Goal: Task Accomplishment & Management: Use online tool/utility

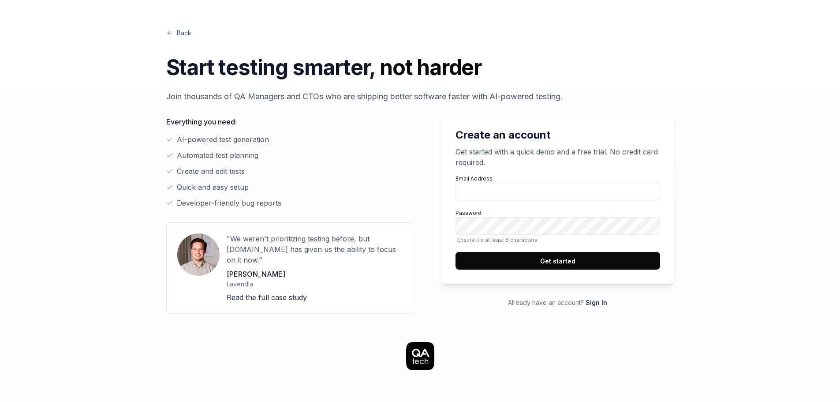
click at [493, 201] on div "Email Address Password Ensure it's at least 6 characters Get started" at bounding box center [558, 222] width 205 height 95
click at [493, 195] on input "Email Address" at bounding box center [558, 192] width 205 height 18
type input "artur.soares@locaweb.com.br"
drag, startPoint x: 477, startPoint y: 337, endPoint x: 484, endPoint y: 319, distance: 18.8
click at [477, 342] on link at bounding box center [420, 356] width 663 height 28
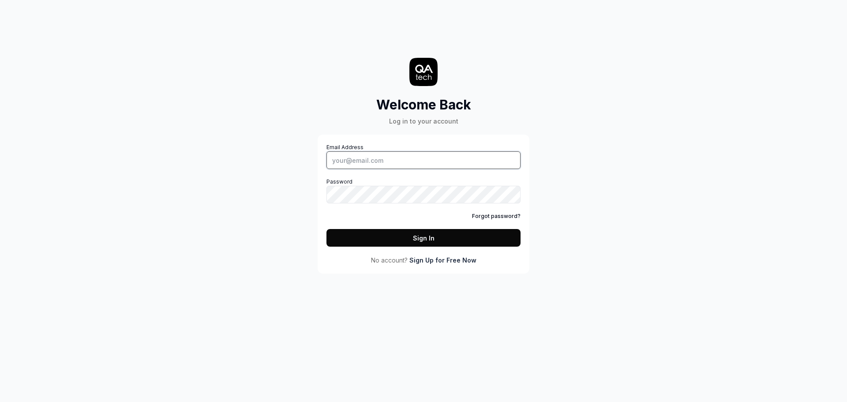
click at [372, 166] on input "Email Address" at bounding box center [423, 160] width 194 height 18
type input "artur.soares@locaweb.com.br"
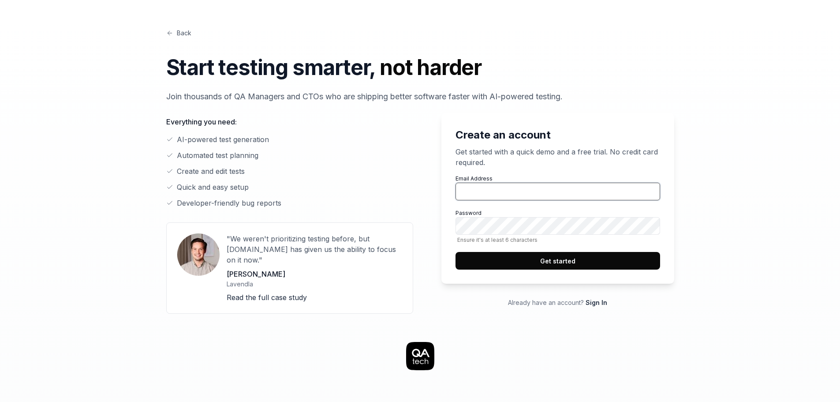
click at [478, 183] on input "Email Address" at bounding box center [558, 192] width 205 height 18
click at [535, 191] on input "artur.soares@locaweb.com.br" at bounding box center [558, 192] width 205 height 18
drag, startPoint x: 470, startPoint y: 192, endPoint x: 602, endPoint y: 203, distance: 132.8
click at [602, 203] on div "Email Address artur.soares@locaweb.com.br Password Ensure it's at least 6 chara…" at bounding box center [558, 222] width 205 height 95
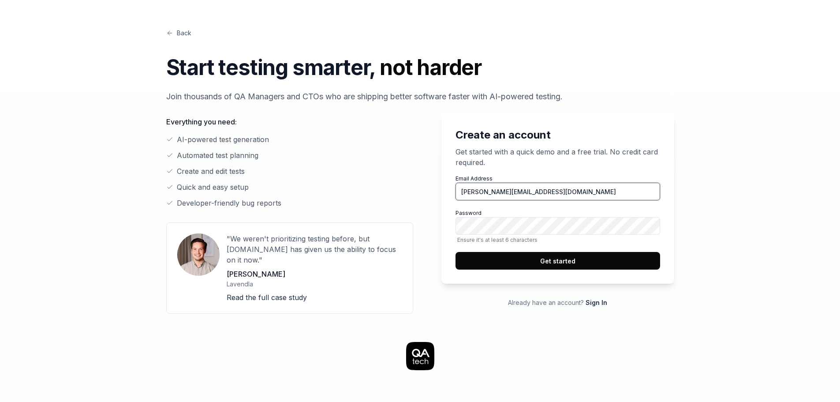
type input "[PERSON_NAME][EMAIL_ADDRESS][DOMAIN_NAME]"
click at [591, 257] on button "Get started" at bounding box center [558, 261] width 205 height 18
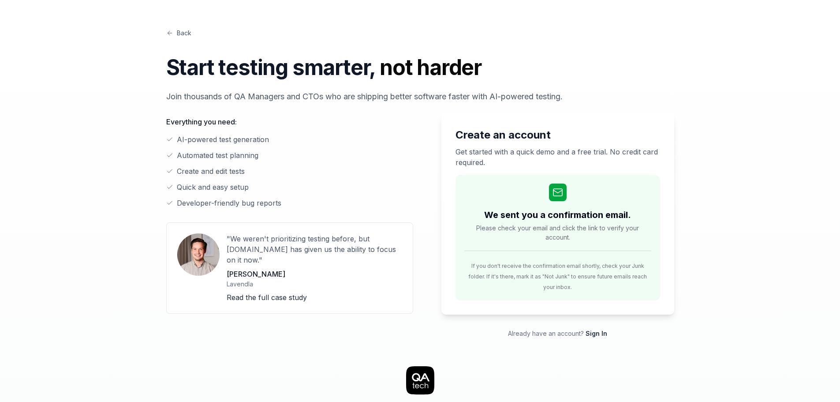
click at [800, 188] on div "Back Start testing smarter, not harder Join thousands of QA Managers and CTOs w…" at bounding box center [420, 398] width 840 height 796
click at [545, 225] on span "Please check your email and click the link to verify your account." at bounding box center [557, 232] width 187 height 19
click at [527, 231] on span "Please check your email and click the link to verify your account." at bounding box center [557, 232] width 187 height 19
click at [562, 232] on span "Please check your email and click the link to verify your account." at bounding box center [557, 232] width 187 height 19
click at [616, 228] on span "Please check your email and click the link to verify your account." at bounding box center [557, 232] width 187 height 19
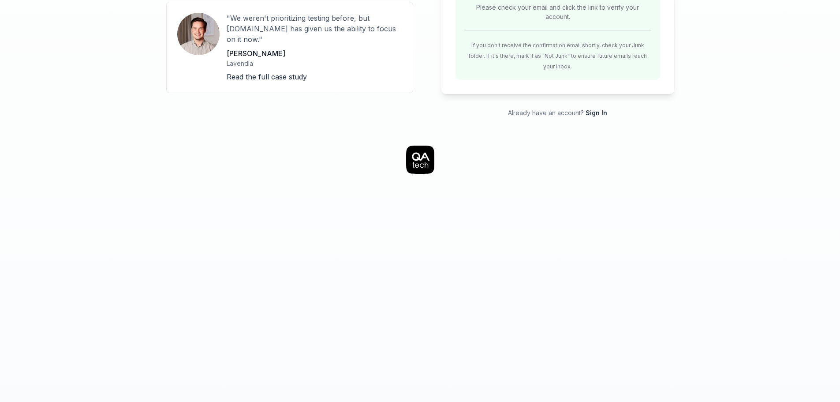
scroll to position [88, 0]
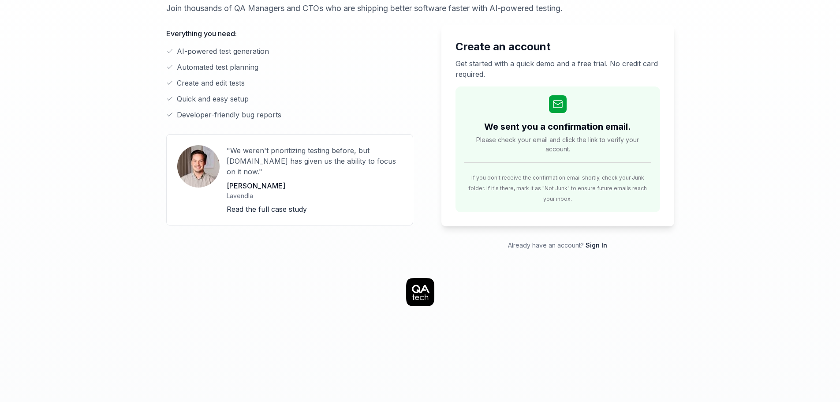
click at [591, 241] on link "Sign In" at bounding box center [597, 244] width 22 height 7
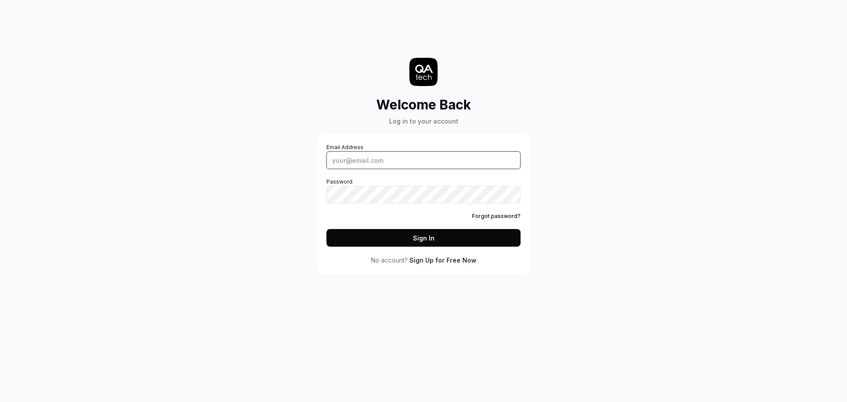
type input "[PERSON_NAME][EMAIL_ADDRESS][DOMAIN_NAME]"
click at [412, 157] on input "[PERSON_NAME][EMAIL_ADDRESS][DOMAIN_NAME]" at bounding box center [423, 160] width 194 height 18
drag, startPoint x: 466, startPoint y: 252, endPoint x: 471, endPoint y: 248, distance: 6.3
click at [466, 252] on div "Email Address artur.t@gmail.com Password Forgot password? Sign In No account? S…" at bounding box center [423, 203] width 194 height 121
click at [473, 247] on div "Email Address artur.t@gmail.com Password Forgot password? Sign In No account? S…" at bounding box center [423, 203] width 194 height 121
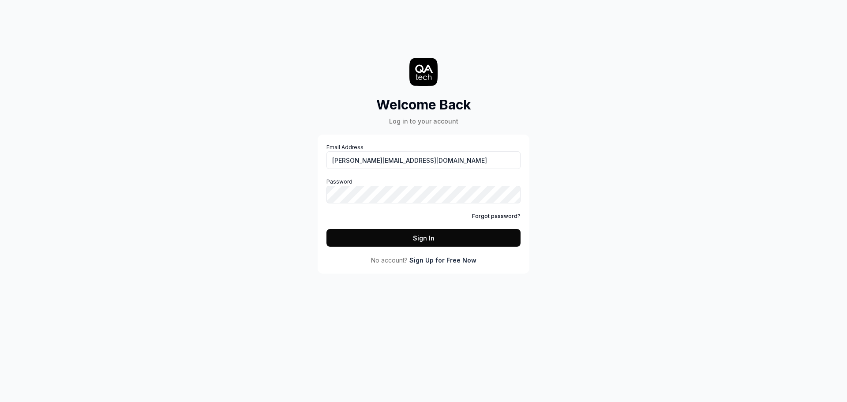
click at [478, 244] on button "Sign In" at bounding box center [423, 238] width 194 height 18
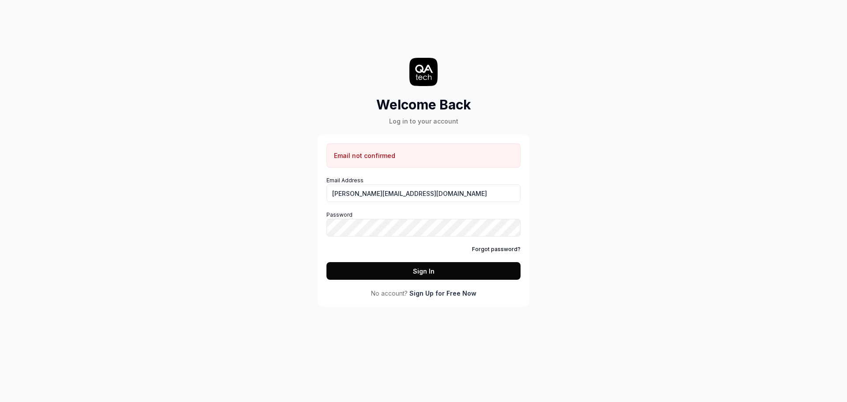
click at [439, 298] on div "Email not confirmed Email Address artur.t@gmail.com Password Forgot password? S…" at bounding box center [424, 221] width 212 height 172
click at [443, 294] on link "Sign Up for Free Now" at bounding box center [442, 292] width 67 height 9
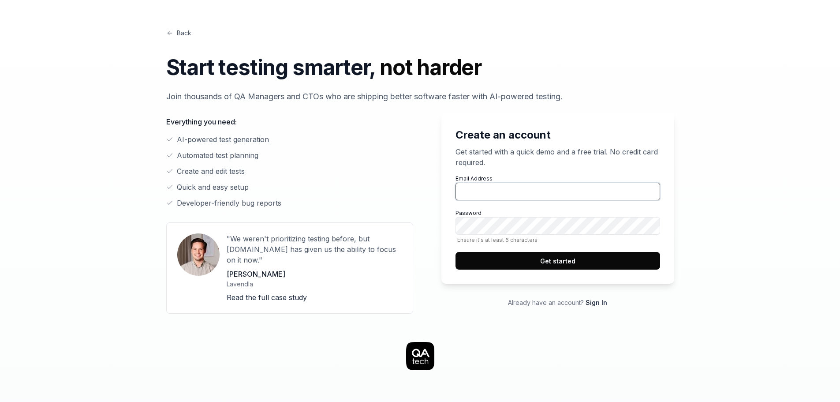
click at [509, 198] on input "Email Address" at bounding box center [558, 192] width 205 height 18
click at [474, 187] on input "[PERSON_NAME][EMAIL_ADDRESS][DOMAIN_NAME]" at bounding box center [558, 192] width 205 height 18
type input "[EMAIL_ADDRESS][DOMAIN_NAME]"
click at [614, 264] on button "Get started" at bounding box center [558, 261] width 205 height 18
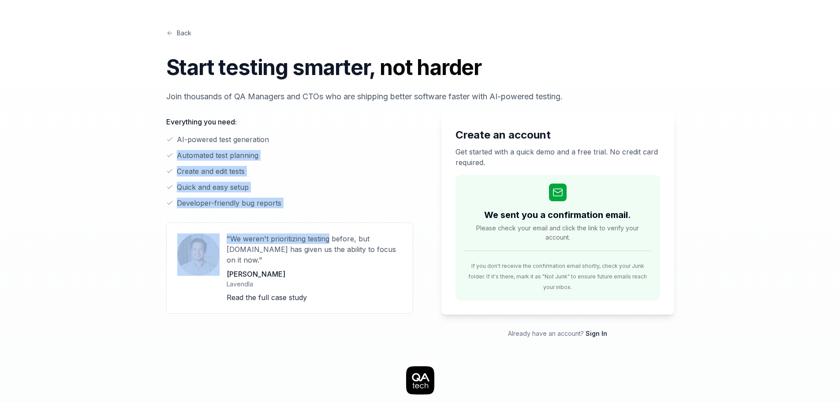
drag, startPoint x: 328, startPoint y: 217, endPoint x: 104, endPoint y: 151, distance: 233.6
click at [104, 151] on div "Back Start testing smarter, not harder Join thousands of QA Managers and CTOs w…" at bounding box center [420, 398] width 677 height 796
click at [325, 199] on li "Developer-friendly bug reports" at bounding box center [289, 203] width 247 height 11
drag, startPoint x: 353, startPoint y: 211, endPoint x: 112, endPoint y: 152, distance: 248.4
click at [112, 152] on div "Back Start testing smarter, not harder Join thousands of QA Managers and CTOs w…" at bounding box center [420, 398] width 677 height 796
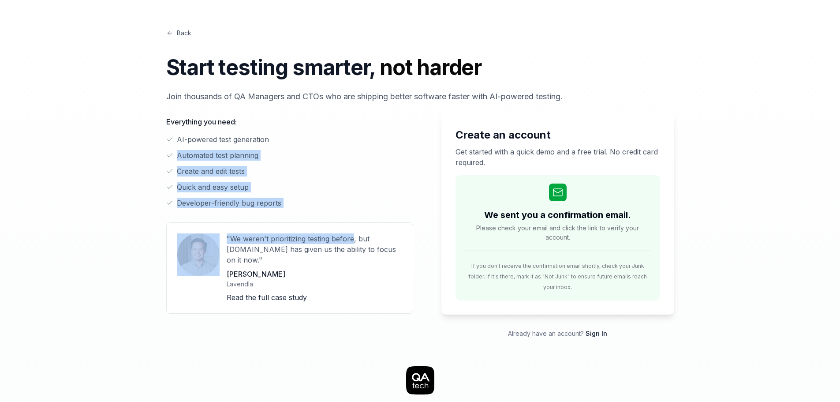
click at [341, 191] on li "Quick and easy setup" at bounding box center [289, 187] width 247 height 11
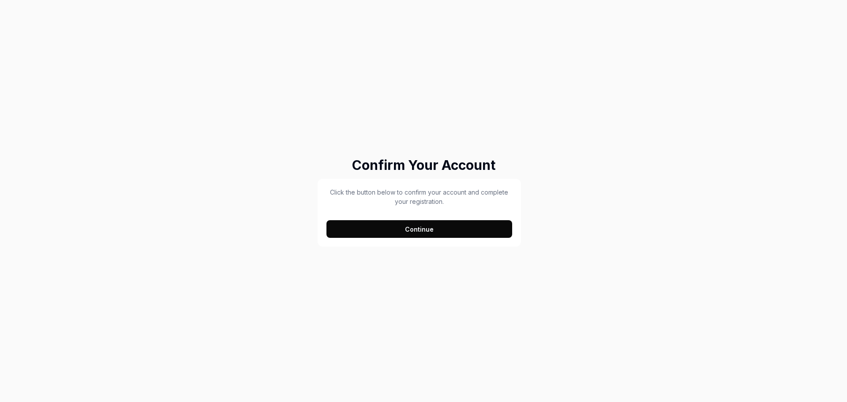
click at [460, 218] on div "Click the button below to confirm your account and complete your registration. …" at bounding box center [419, 212] width 186 height 50
click at [467, 251] on div "Confirm Your Account Click the button below to confirm your account and complet…" at bounding box center [423, 201] width 847 height 402
click at [469, 232] on button "Continue" at bounding box center [419, 229] width 186 height 18
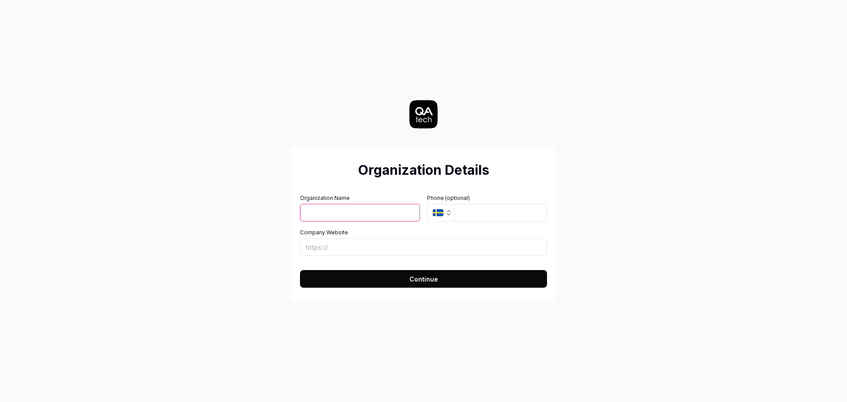
click at [344, 214] on input "Organization Name" at bounding box center [360, 213] width 120 height 18
type input "lw"
click at [433, 214] on icon "button" at bounding box center [438, 212] width 11 height 7
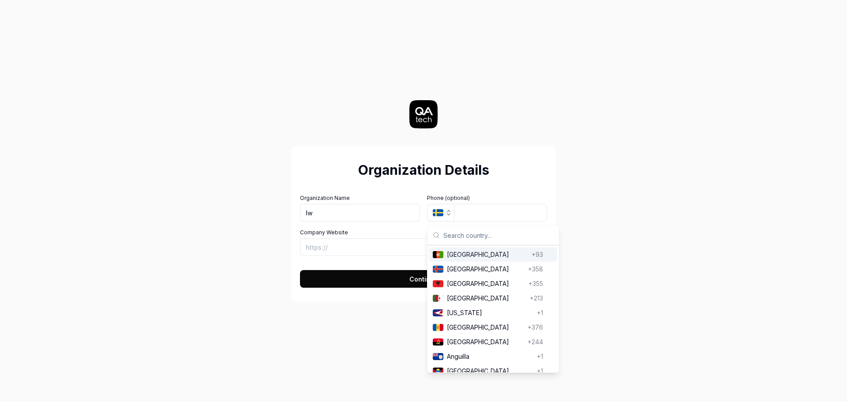
click at [462, 241] on input "text" at bounding box center [498, 234] width 110 height 19
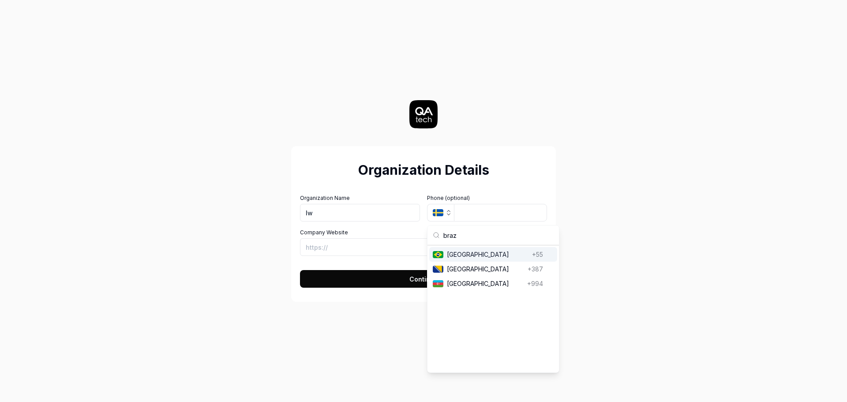
type input "braz"
click at [454, 253] on span "Brazil" at bounding box center [488, 254] width 82 height 9
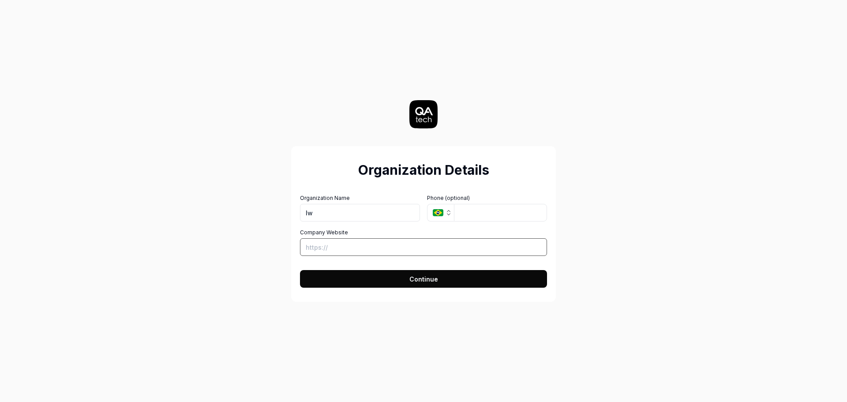
click at [398, 249] on input "Company Website" at bounding box center [423, 247] width 247 height 18
click at [458, 217] on input "tel" at bounding box center [500, 213] width 93 height 18
type input "1"
click at [359, 245] on input "Company Website" at bounding box center [423, 247] width 247 height 18
click at [363, 281] on button "Continue" at bounding box center [423, 279] width 247 height 18
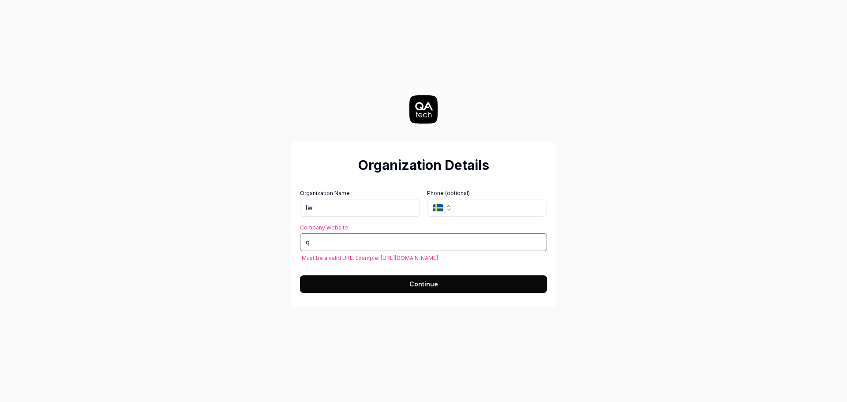
click at [396, 238] on input "q" at bounding box center [423, 242] width 247 height 18
type input "b"
type input "https://begonia.com.br"
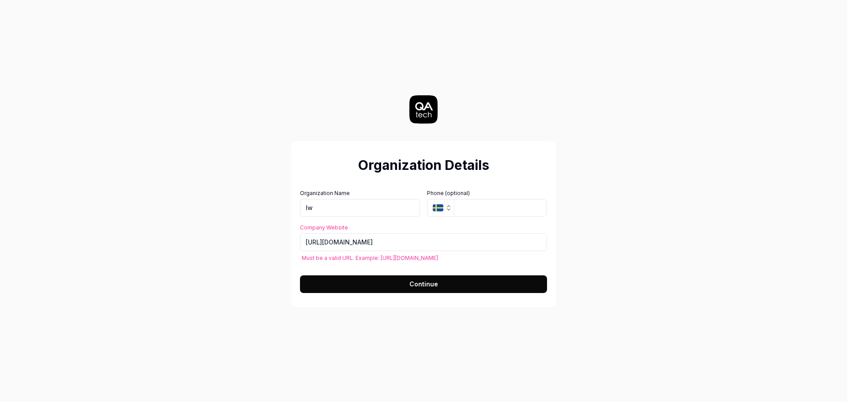
click at [490, 279] on button "Continue" at bounding box center [423, 284] width 247 height 18
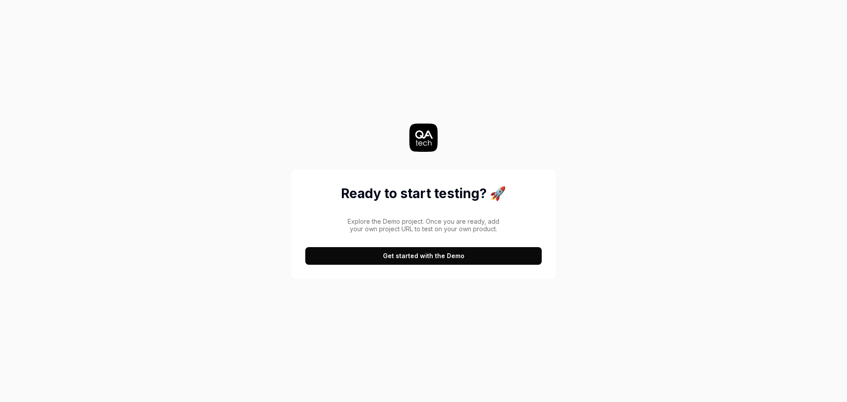
click at [471, 258] on button "Get started with the Demo" at bounding box center [423, 256] width 236 height 18
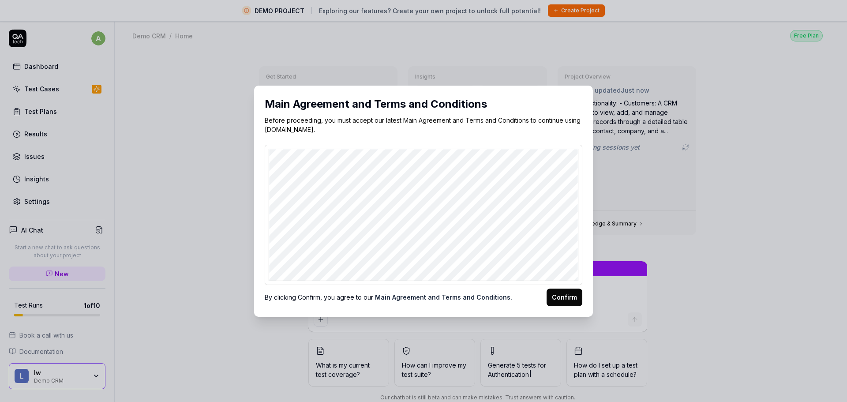
click at [559, 298] on button "Confirm" at bounding box center [564, 297] width 36 height 18
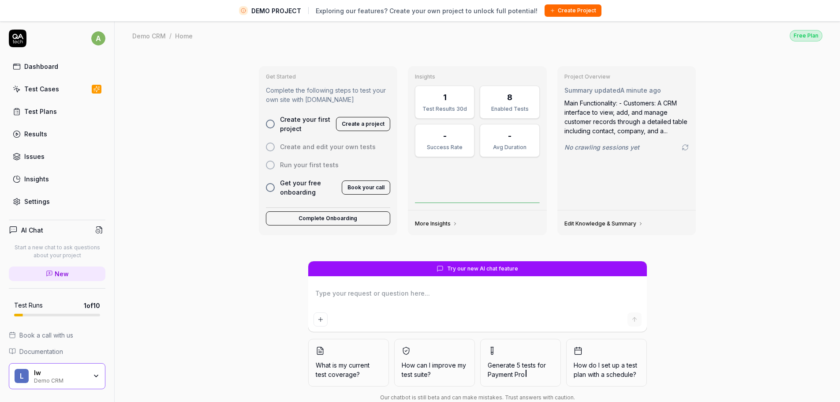
click at [34, 200] on div "Settings" at bounding box center [37, 201] width 26 height 9
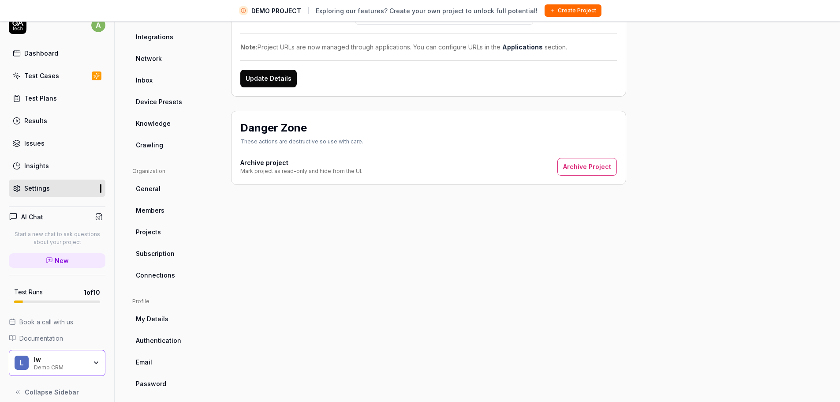
scroll to position [21, 0]
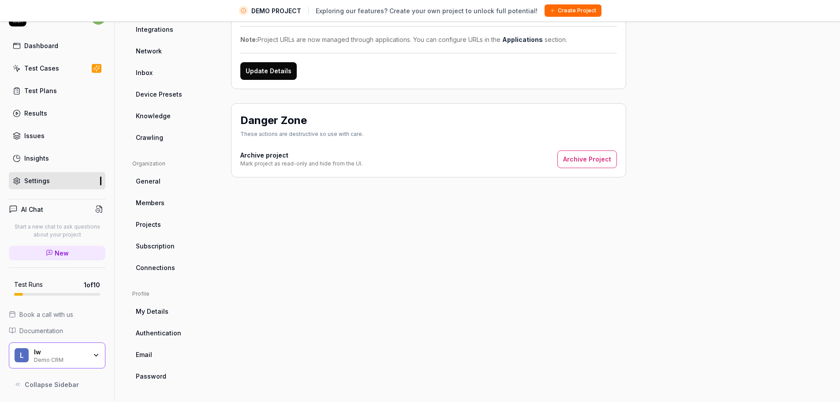
click at [154, 187] on link "General" at bounding box center [174, 181] width 85 height 16
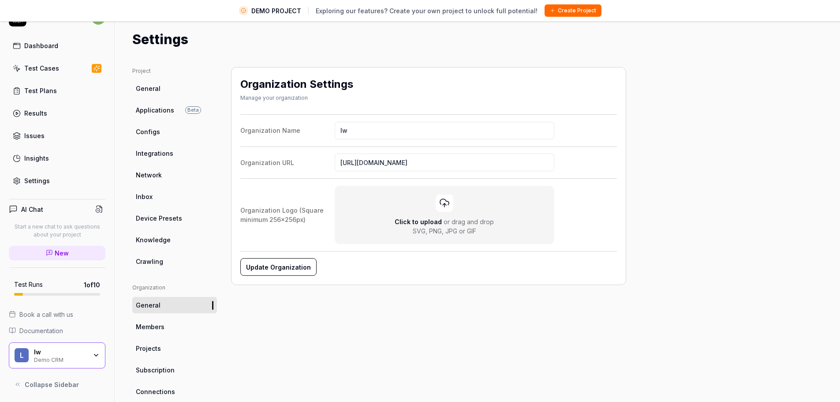
click at [154, 129] on span "Configs" at bounding box center [148, 131] width 24 height 9
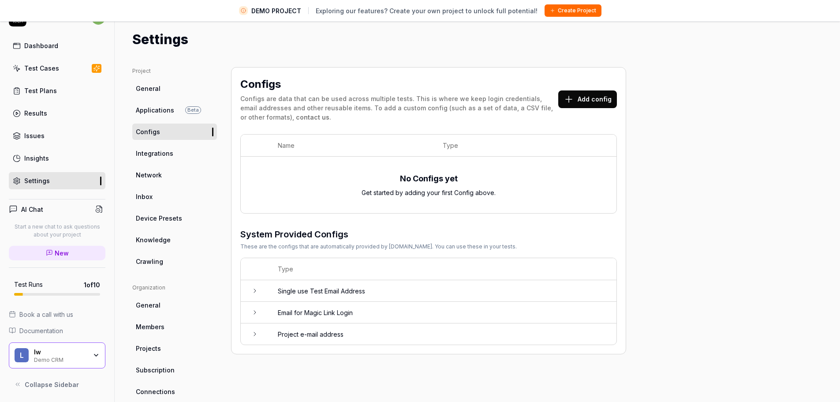
click at [159, 93] on span "General" at bounding box center [148, 88] width 25 height 9
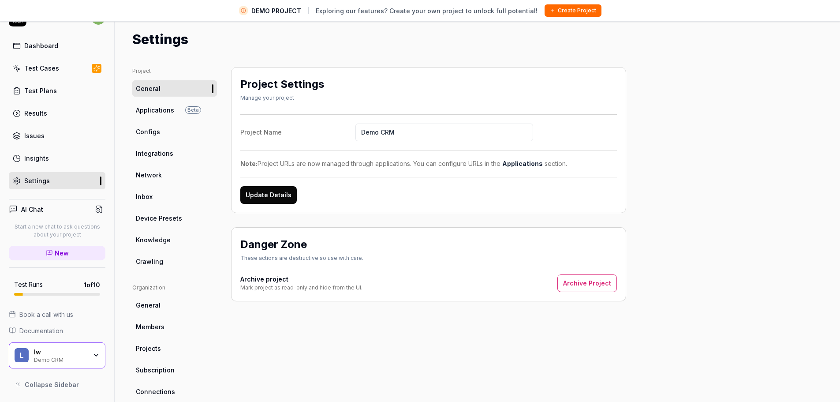
click at [156, 107] on span "Applications" at bounding box center [155, 109] width 38 height 9
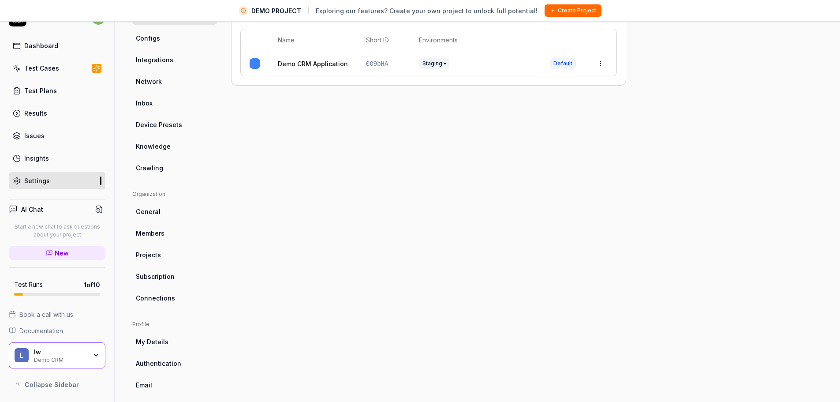
scroll to position [124, 0]
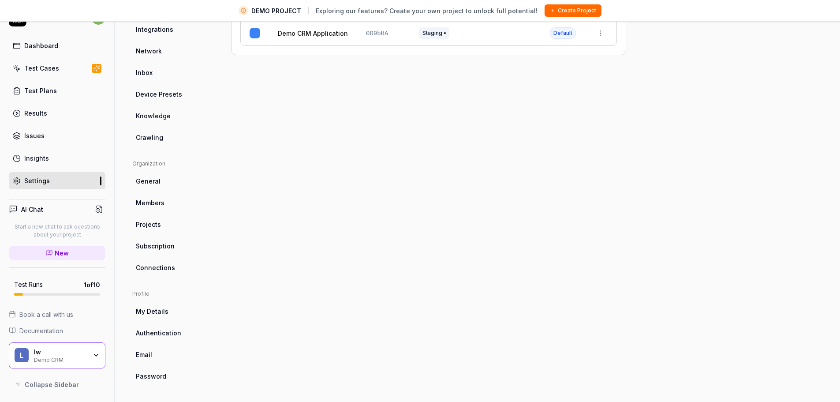
click at [170, 311] on link "My Details" at bounding box center [174, 311] width 85 height 16
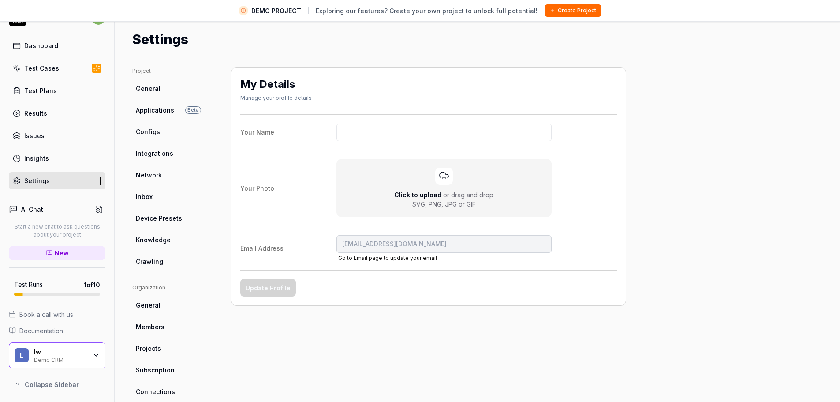
scroll to position [124, 0]
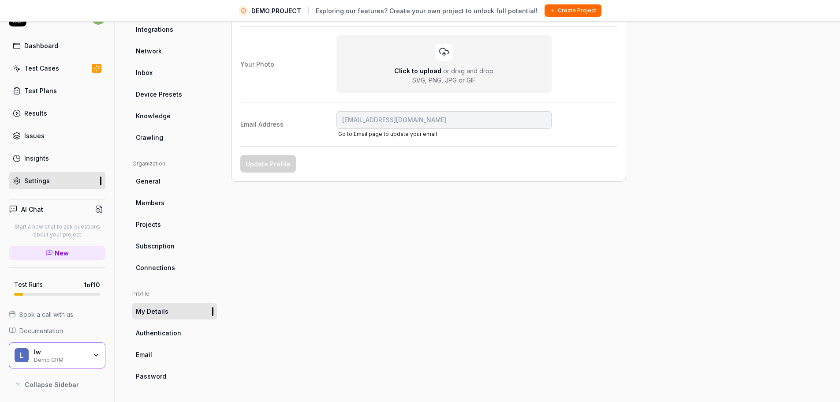
click at [142, 332] on span "Authentication" at bounding box center [158, 332] width 45 height 9
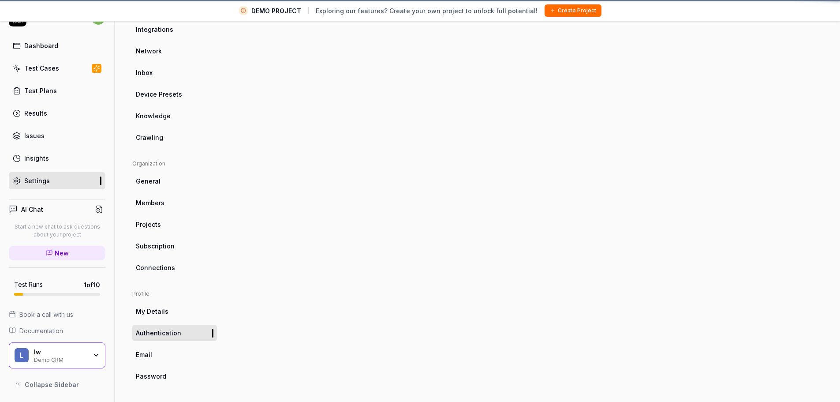
scroll to position [67, 0]
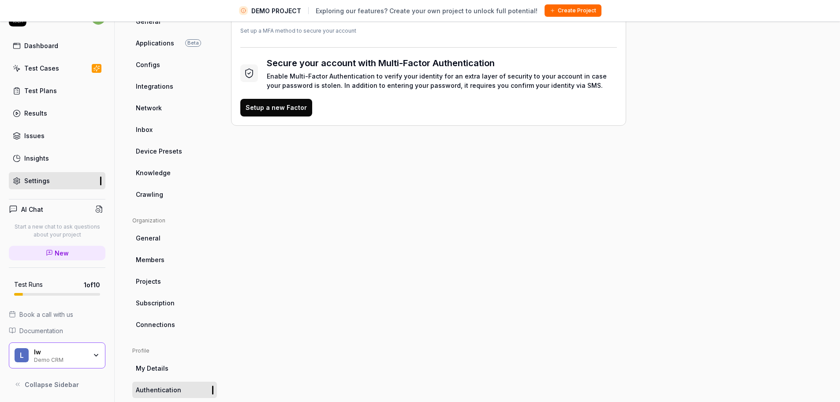
click at [146, 356] on ul "Profile My Details Authentication Email Password" at bounding box center [174, 394] width 85 height 94
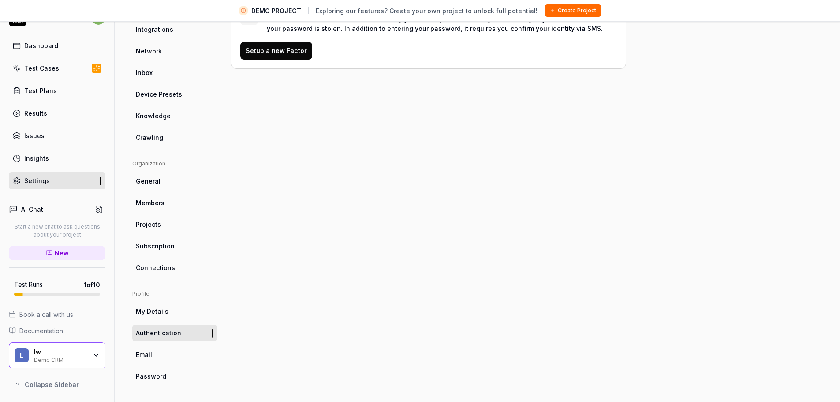
click at [165, 359] on link "Email" at bounding box center [174, 354] width 85 height 16
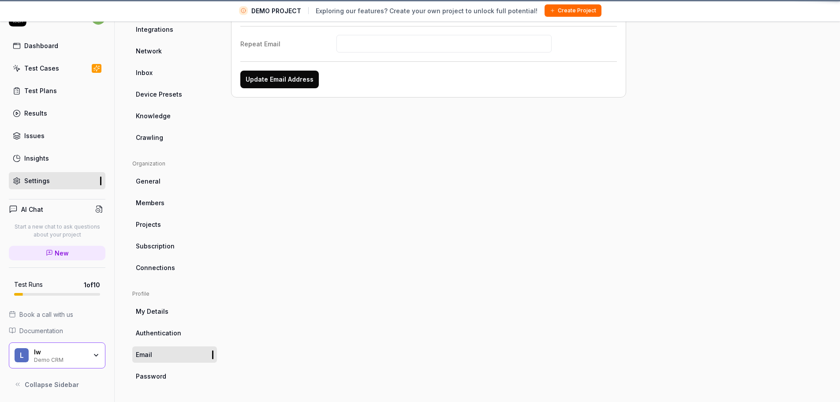
scroll to position [67, 0]
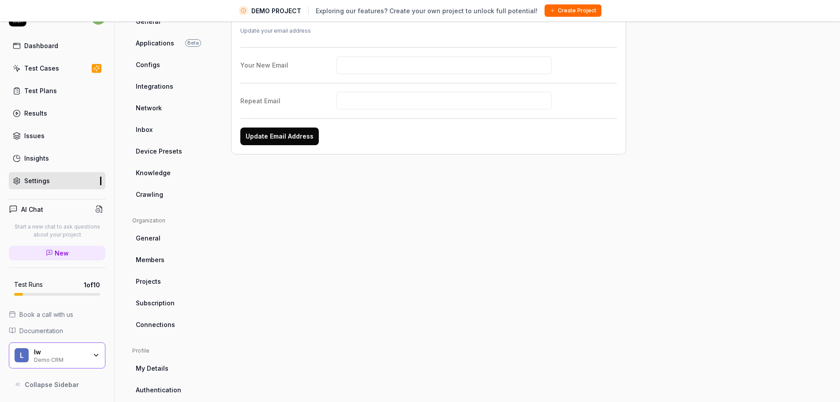
click at [171, 378] on ul "Profile My Details Authentication Email Password" at bounding box center [174, 394] width 85 height 94
click at [171, 381] on link "Authentication" at bounding box center [174, 389] width 85 height 16
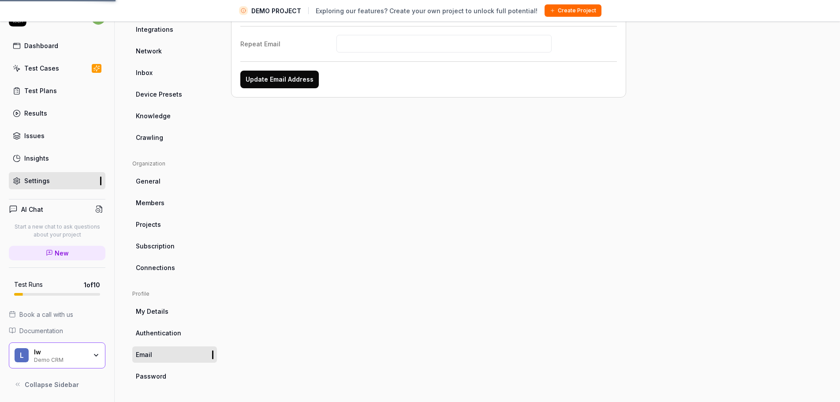
scroll to position [67, 0]
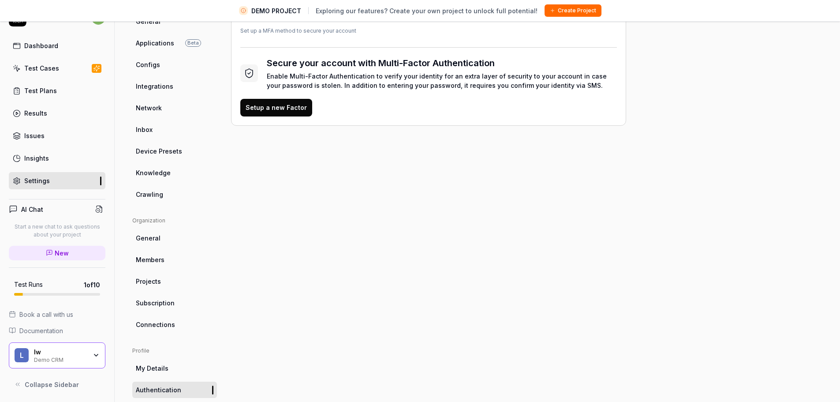
click at [161, 325] on span "Connections" at bounding box center [155, 324] width 39 height 9
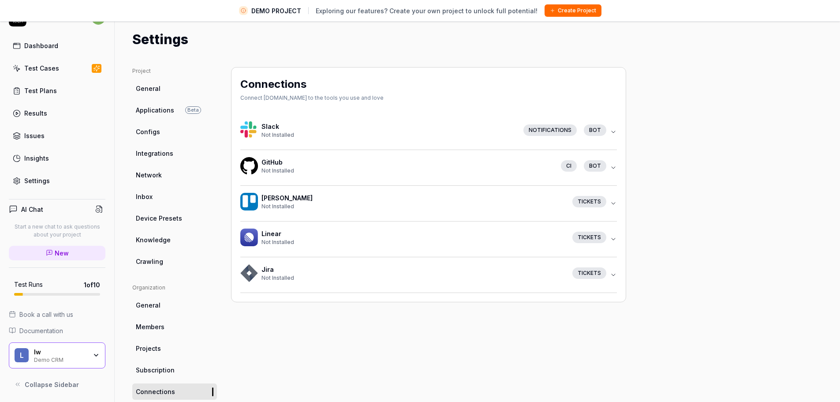
click at [150, 305] on span "General" at bounding box center [148, 304] width 25 height 9
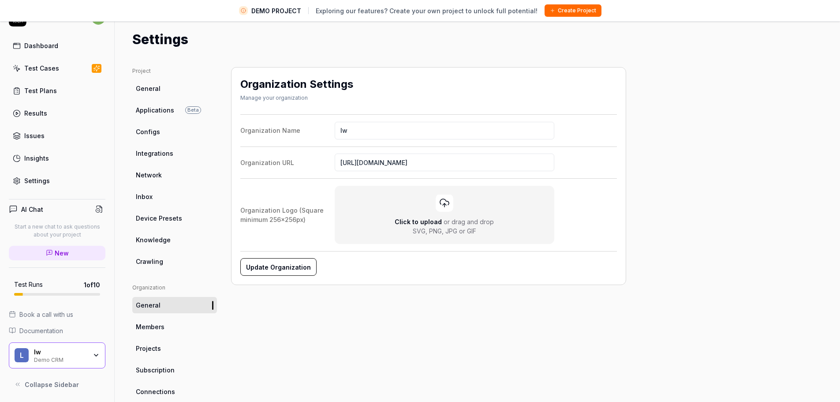
click at [153, 332] on link "Members" at bounding box center [174, 326] width 85 height 16
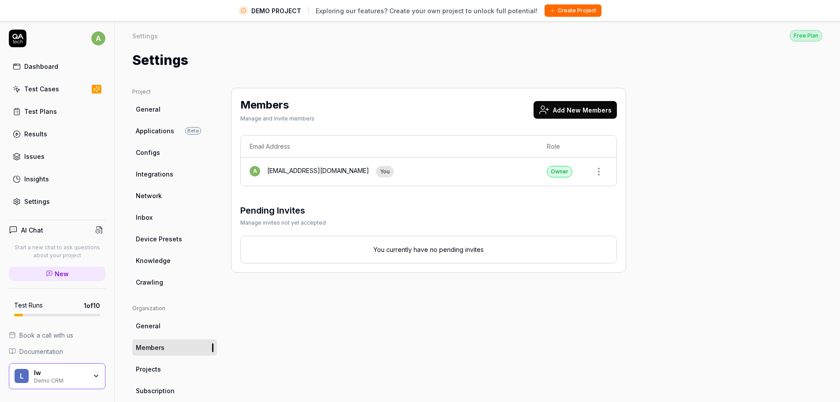
click at [150, 112] on span "General" at bounding box center [148, 109] width 25 height 9
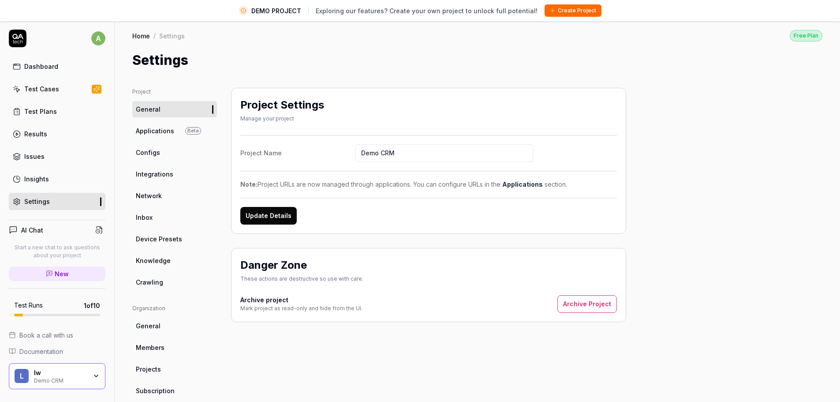
click at [161, 136] on link "Applications Beta" at bounding box center [174, 131] width 85 height 16
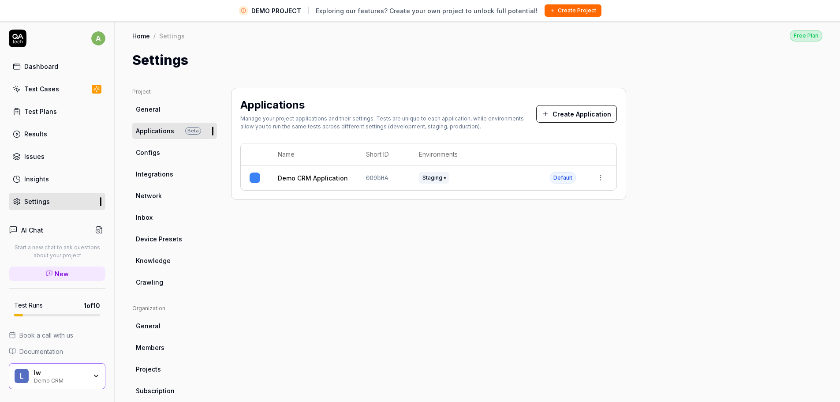
click at [153, 160] on link "Configs" at bounding box center [174, 152] width 85 height 16
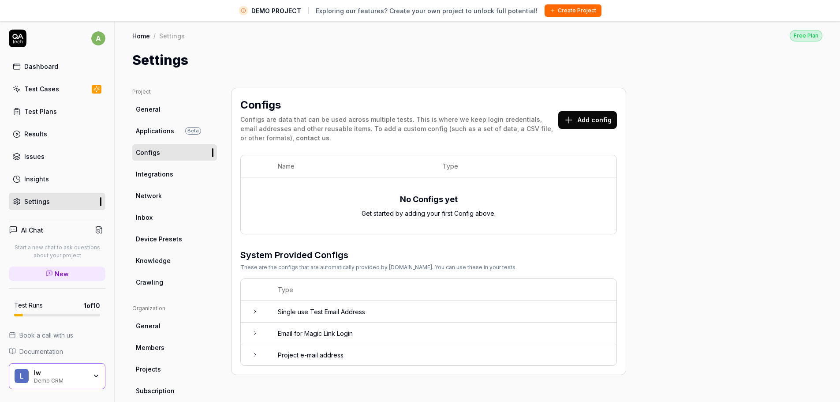
click at [154, 176] on span "Integrations" at bounding box center [154, 173] width 37 height 9
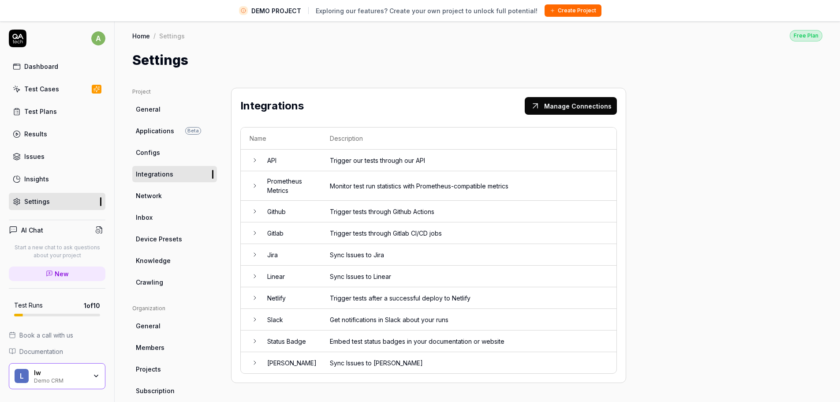
click at [157, 196] on span "Network" at bounding box center [149, 195] width 26 height 9
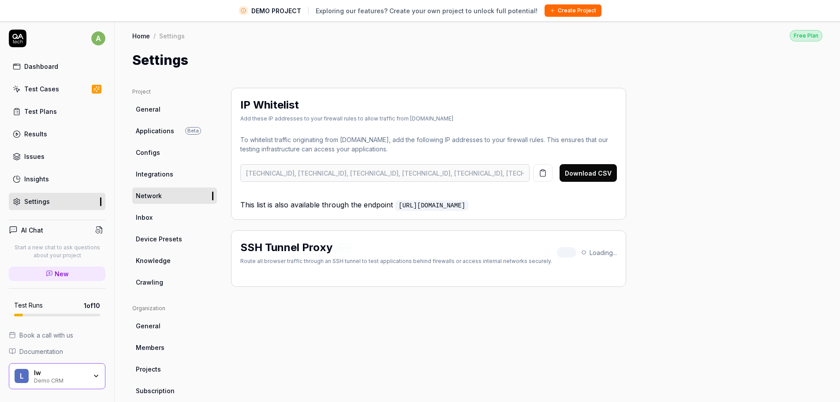
click at [158, 212] on link "Inbox" at bounding box center [174, 217] width 85 height 16
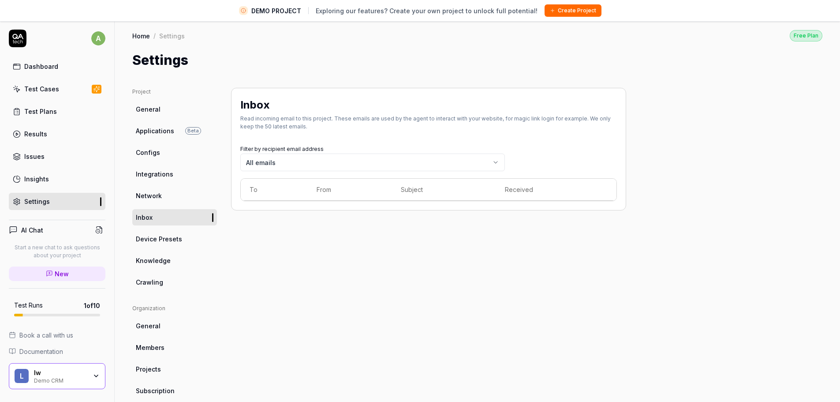
click at [142, 36] on link "Home" at bounding box center [141, 35] width 18 height 9
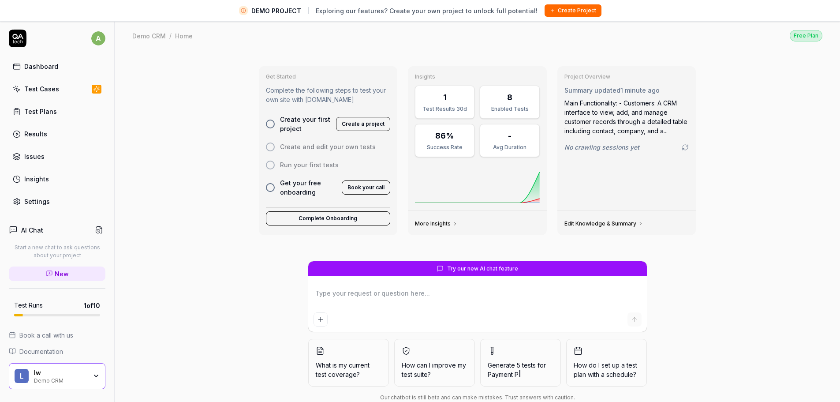
click at [270, 121] on div at bounding box center [270, 124] width 9 height 9
click at [272, 125] on div at bounding box center [270, 124] width 9 height 9
click at [369, 123] on button "Create a project" at bounding box center [363, 124] width 54 height 14
type textarea "*"
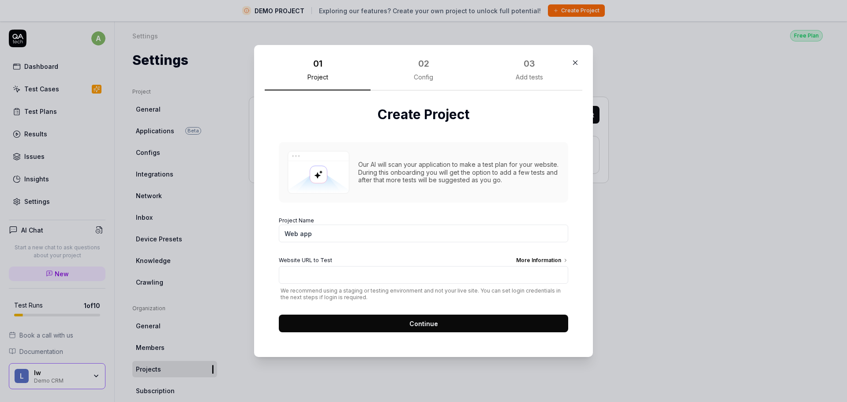
click at [409, 319] on span "Continue" at bounding box center [423, 323] width 29 height 9
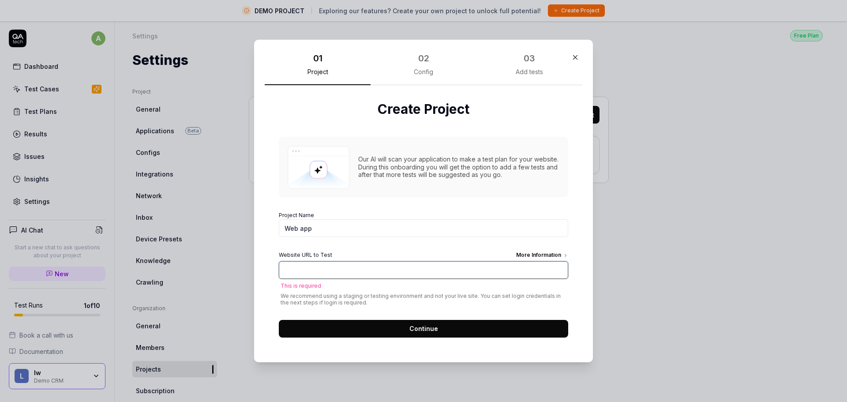
click at [380, 273] on input "Website URL to Test More Information" at bounding box center [423, 270] width 289 height 18
type input "[DOMAIN_NAME]"
click button "Continue" at bounding box center [423, 329] width 289 height 18
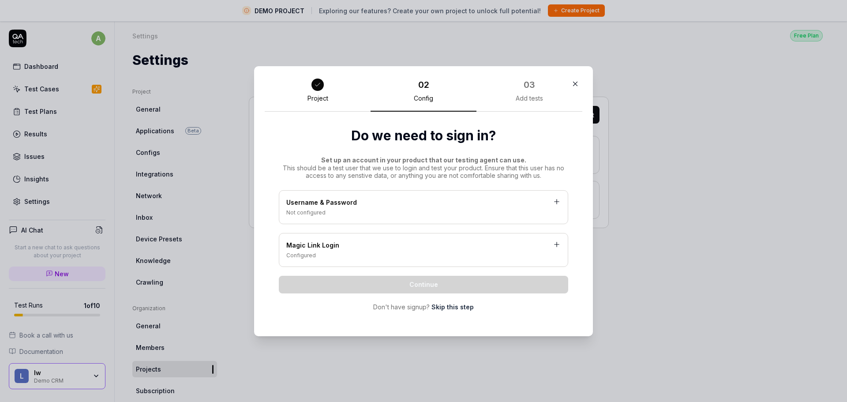
click at [427, 212] on div "Not configured" at bounding box center [423, 213] width 274 height 8
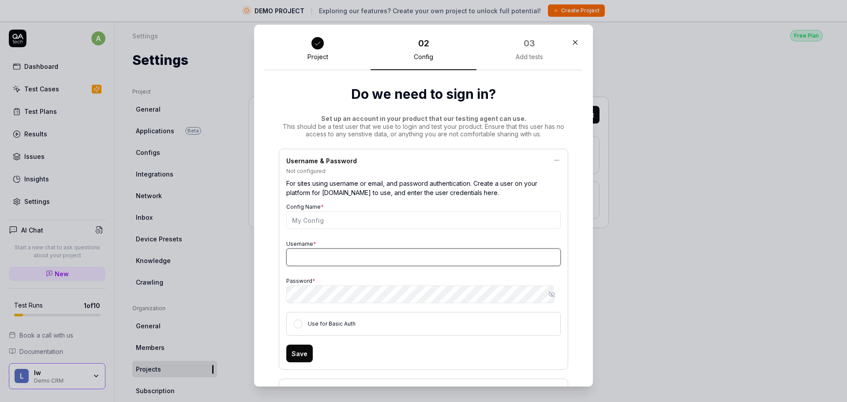
type input "[PERSON_NAME][EMAIL_ADDRESS][DOMAIN_NAME]"
click at [352, 218] on input "Config Name *" at bounding box center [423, 220] width 274 height 18
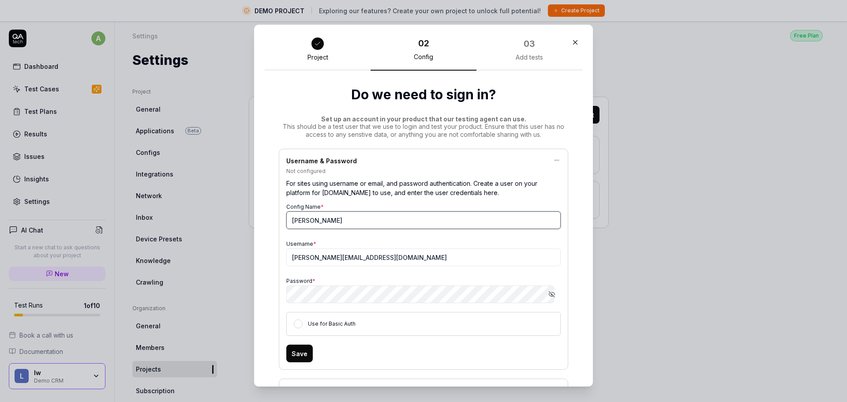
type input "[PERSON_NAME]"
click at [292, 351] on button "Save" at bounding box center [299, 353] width 26 height 18
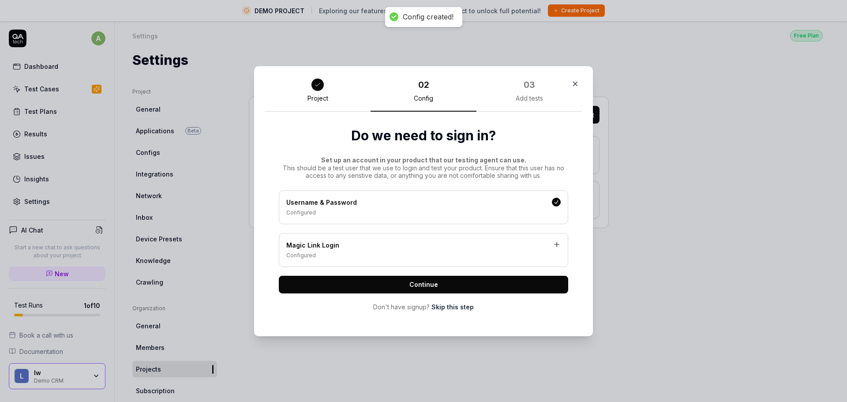
click at [400, 257] on div "Configured" at bounding box center [423, 255] width 274 height 8
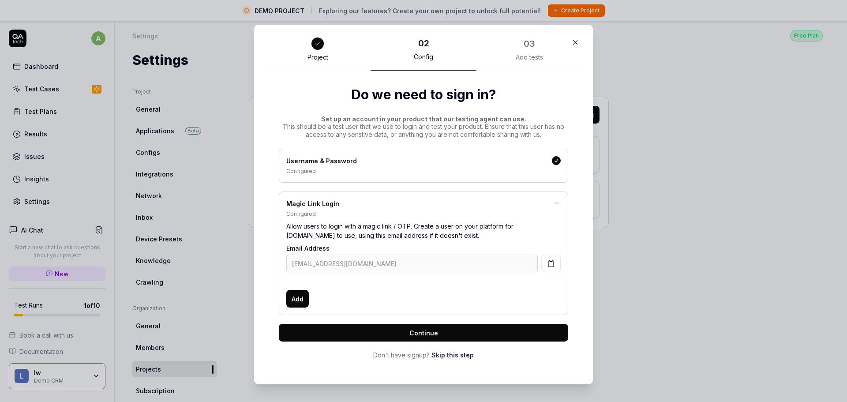
click at [345, 341] on button "Continue" at bounding box center [423, 333] width 289 height 18
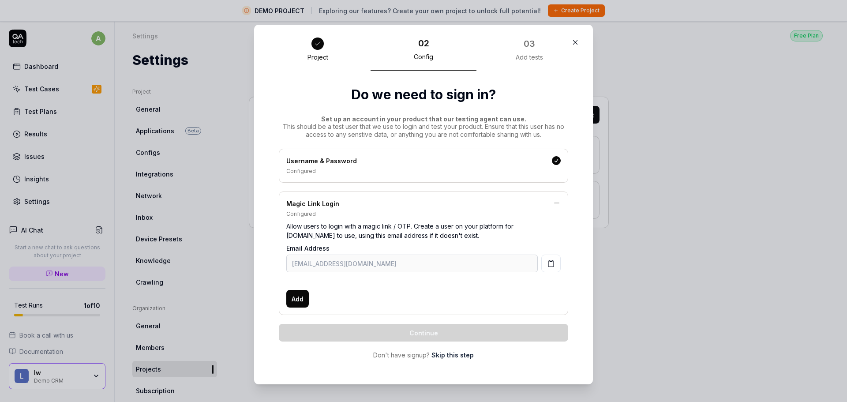
click at [448, 364] on div "Do we need to sign in? Set up an account in your product that our testing agent…" at bounding box center [424, 222] width 318 height 303
click at [452, 356] on link "Skip this step" at bounding box center [452, 354] width 42 height 9
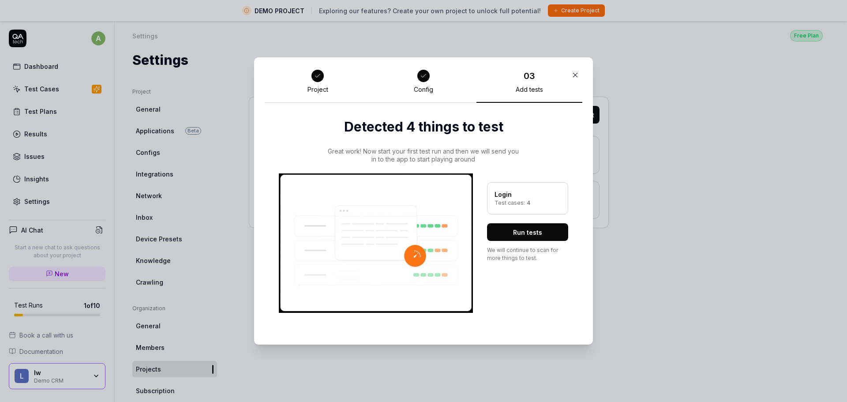
click at [519, 227] on button "Run tests" at bounding box center [527, 232] width 81 height 18
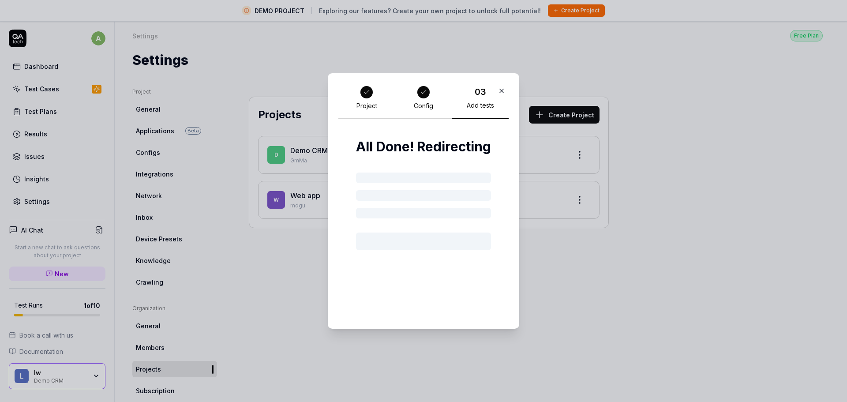
click at [422, 169] on div at bounding box center [423, 207] width 135 height 85
click at [393, 236] on div at bounding box center [423, 241] width 135 height 18
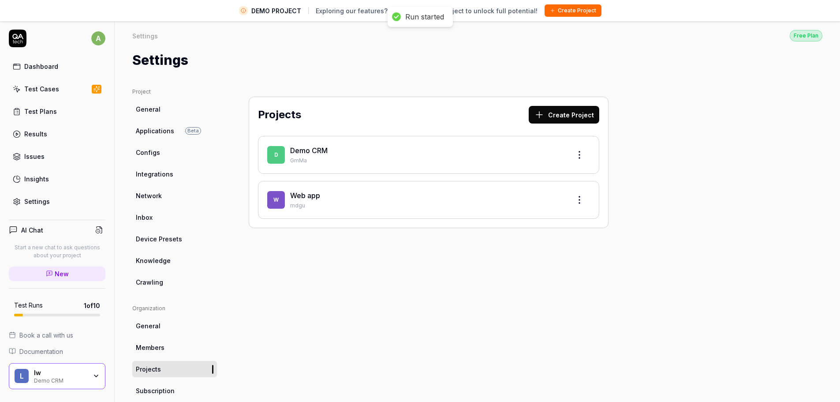
click at [501, 92] on div "Projects Create Project D Demo CRM GmMa W Web app mdgu" at bounding box center [428, 167] width 395 height 158
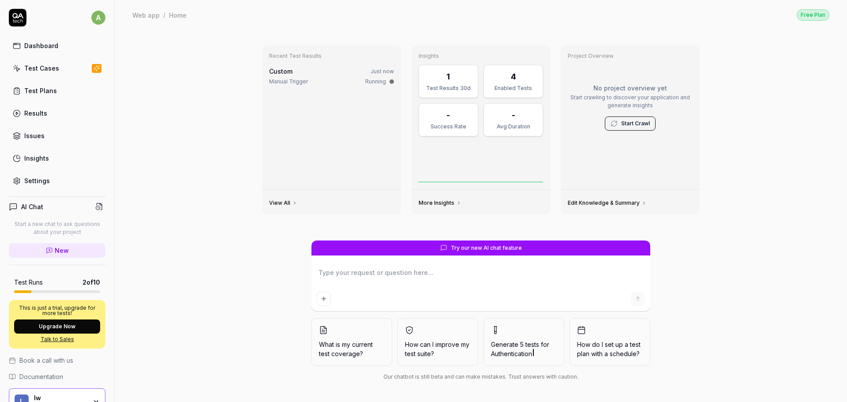
click at [288, 74] on span "Custom" at bounding box center [280, 70] width 23 height 7
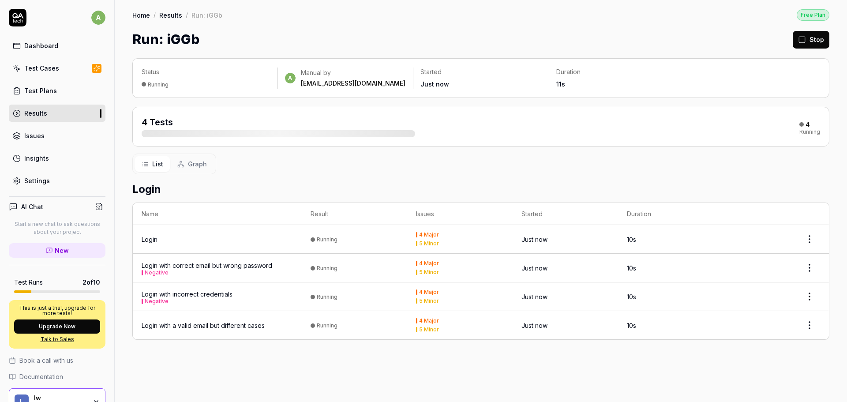
click at [165, 237] on div "Login" at bounding box center [217, 239] width 151 height 9
click at [154, 237] on div "Login" at bounding box center [150, 239] width 16 height 9
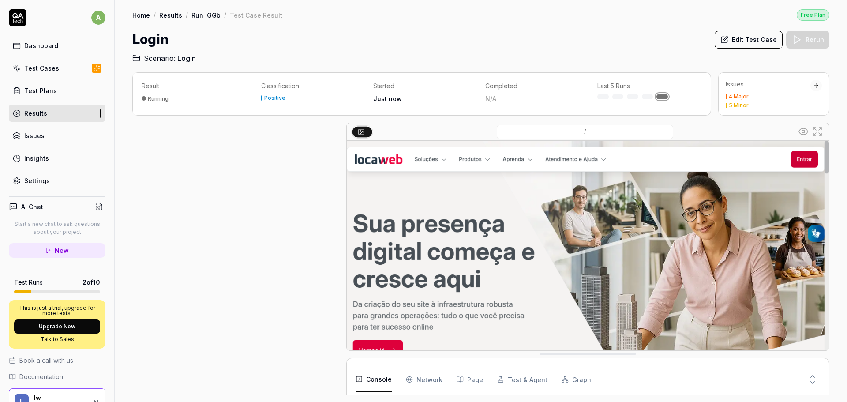
scroll to position [58, 0]
click at [802, 158] on img at bounding box center [588, 291] width 482 height 301
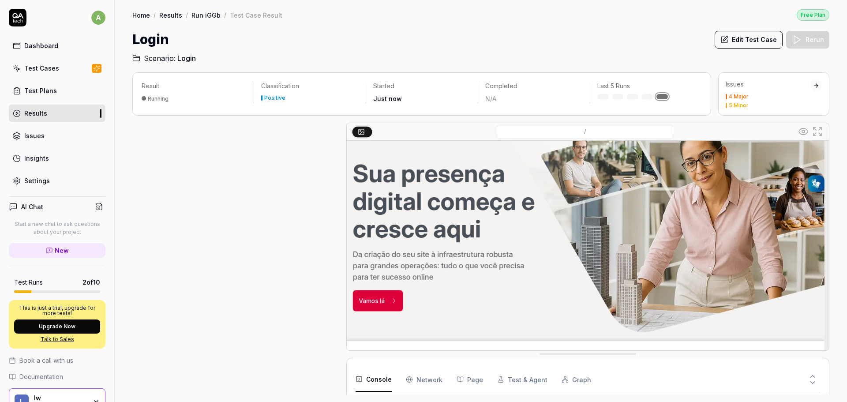
scroll to position [0, 0]
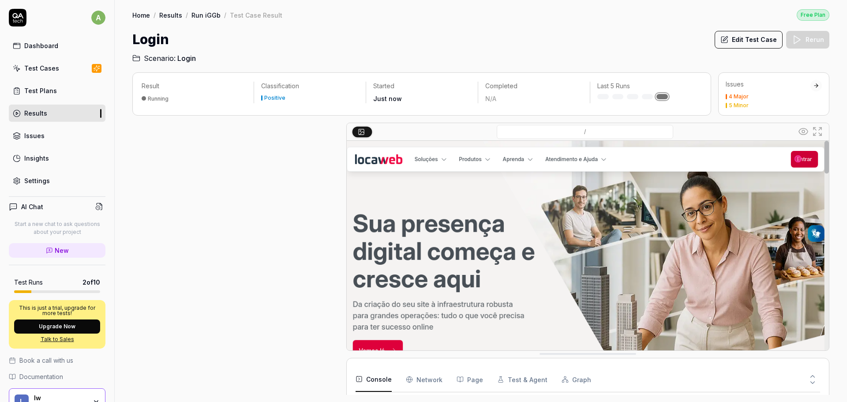
click at [796, 160] on img at bounding box center [588, 291] width 482 height 301
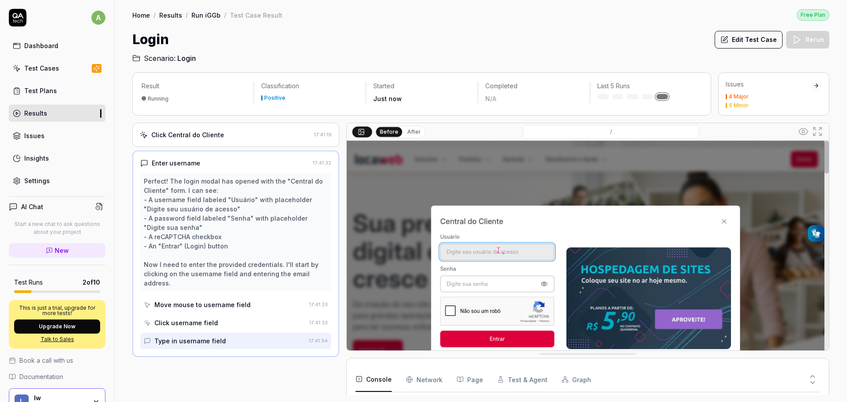
click at [186, 263] on div "Perfect! The login modal has opened with the "Central do Cliente" form. I can s…" at bounding box center [236, 231] width 184 height 111
click at [509, 245] on img at bounding box center [588, 291] width 482 height 301
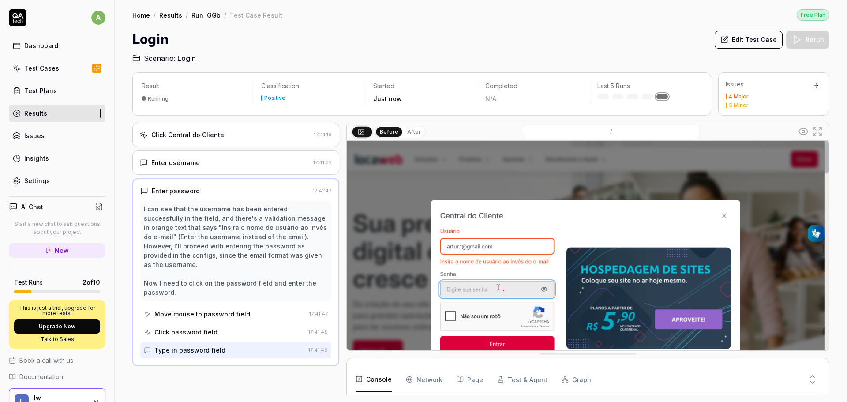
click at [41, 86] on link "Test Plans" at bounding box center [57, 90] width 97 height 17
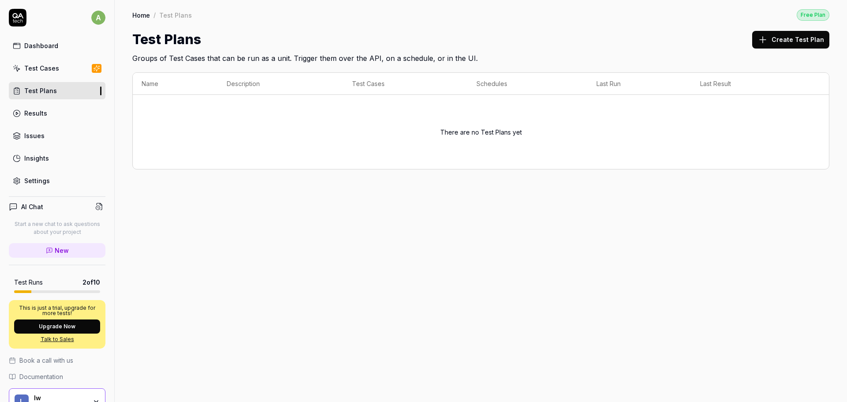
click at [61, 113] on link "Results" at bounding box center [57, 113] width 97 height 17
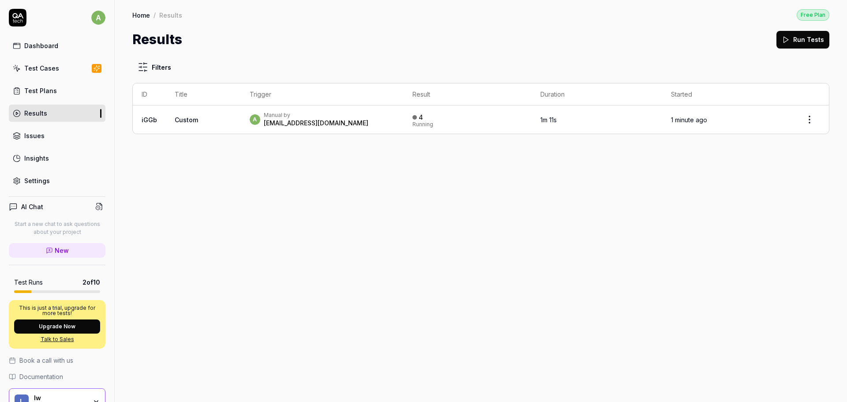
click at [819, 120] on html "a Dashboard Test Cases Test Plans Results Issues Insights Settings AI Chat Star…" at bounding box center [423, 201] width 847 height 402
click at [785, 157] on span "Stop all tests" at bounding box center [781, 160] width 41 height 9
click at [40, 90] on div "Test Plans" at bounding box center [40, 90] width 33 height 9
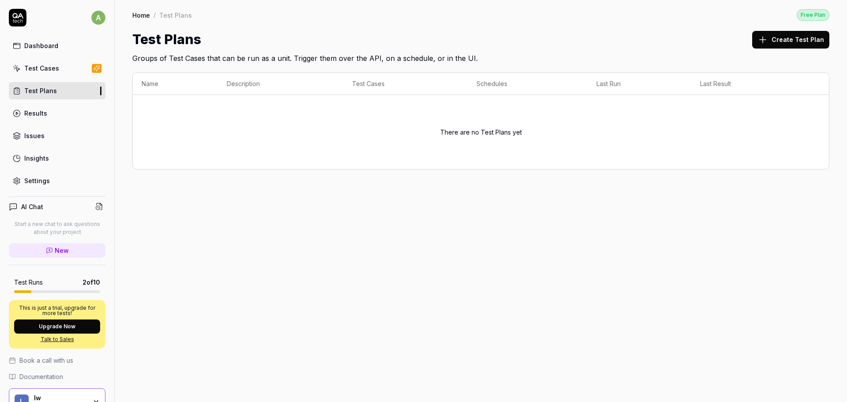
click at [38, 161] on div "Insights" at bounding box center [36, 157] width 25 height 9
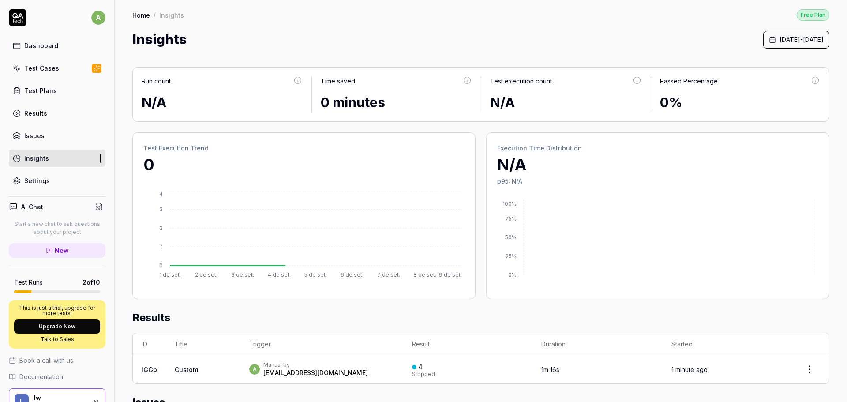
click at [41, 183] on div "Settings" at bounding box center [37, 180] width 26 height 9
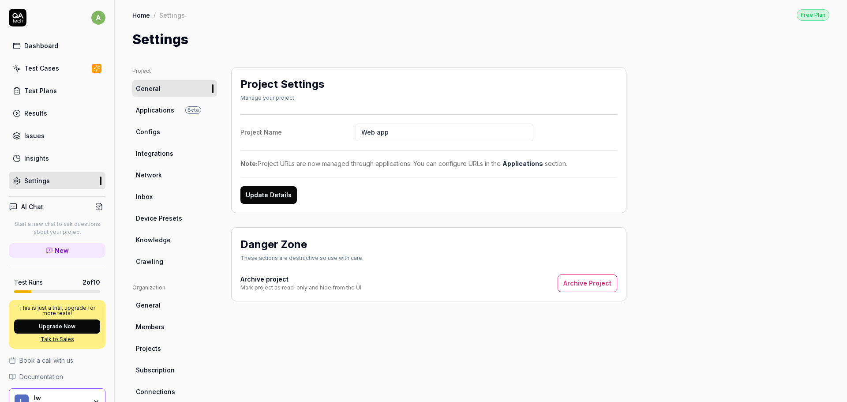
click at [48, 47] on div "Dashboard" at bounding box center [41, 45] width 34 height 9
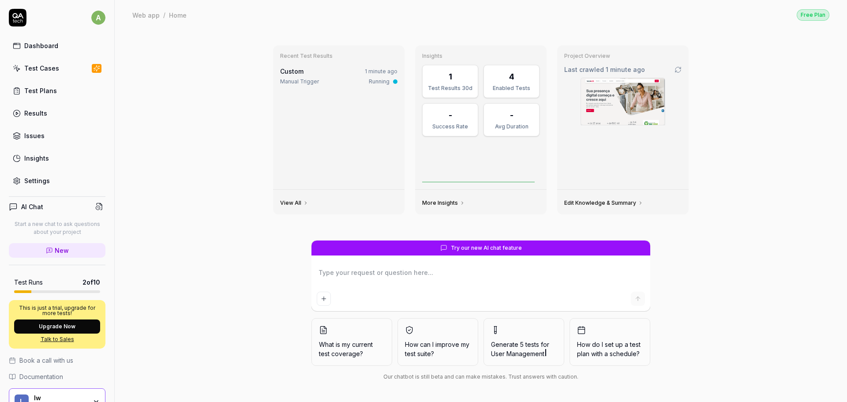
click at [303, 72] on span "Custom" at bounding box center [291, 70] width 23 height 7
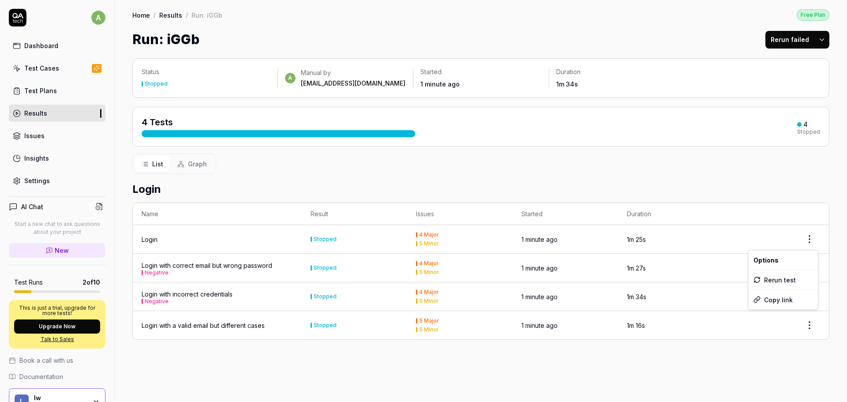
click at [815, 236] on html "a Dashboard Test Cases Test Plans Results Issues Insights Settings AI Chat Star…" at bounding box center [423, 201] width 847 height 402
click at [638, 387] on div "Status Stopped a Manual by [EMAIL_ADDRESS][DOMAIN_NAME] Started 1 minute ago Du…" at bounding box center [481, 225] width 732 height 352
click at [201, 161] on span "Graph" at bounding box center [197, 163] width 19 height 9
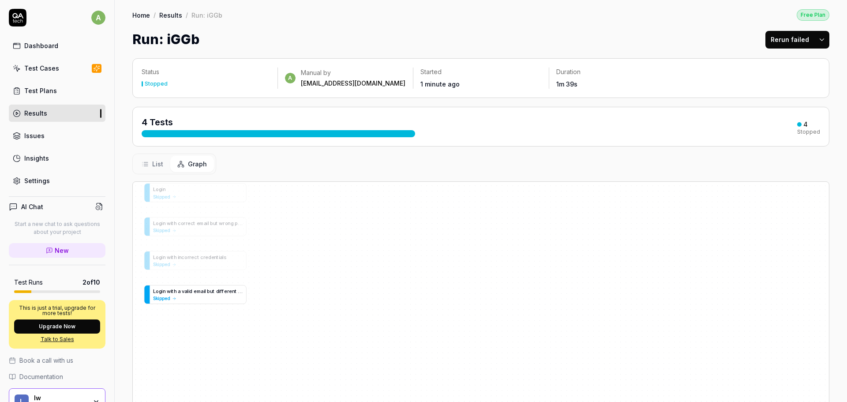
click at [175, 293] on span "h" at bounding box center [175, 291] width 3 height 6
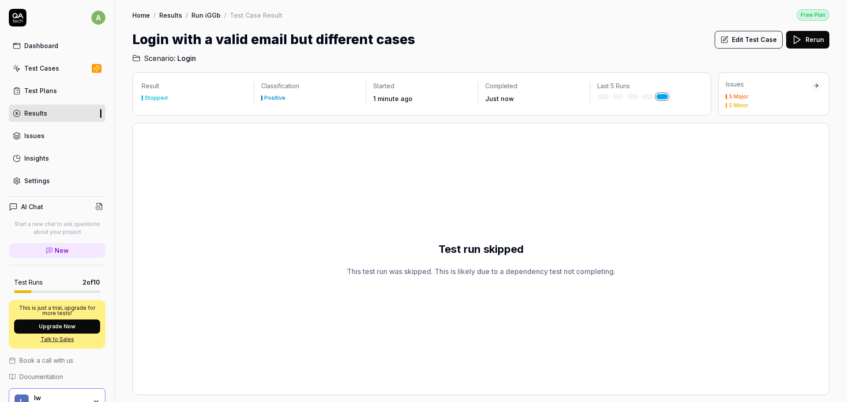
click at [749, 34] on button "Edit Test Case" at bounding box center [748, 40] width 68 height 18
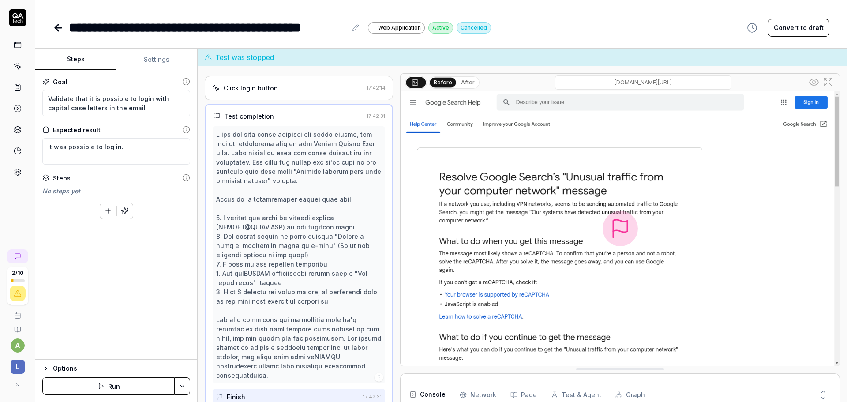
type textarea "*"
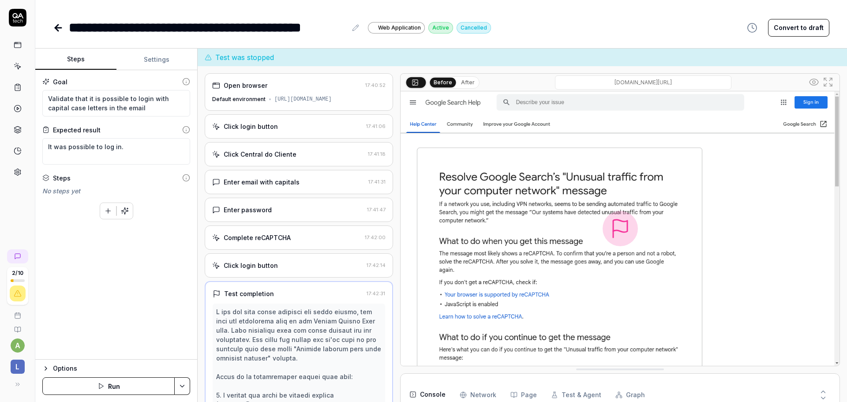
click at [237, 271] on div "Click login button 17:42:14" at bounding box center [299, 265] width 188 height 24
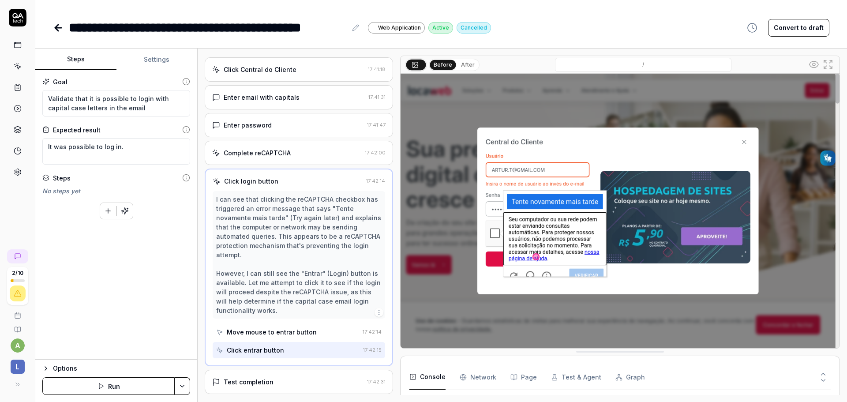
scroll to position [21, 0]
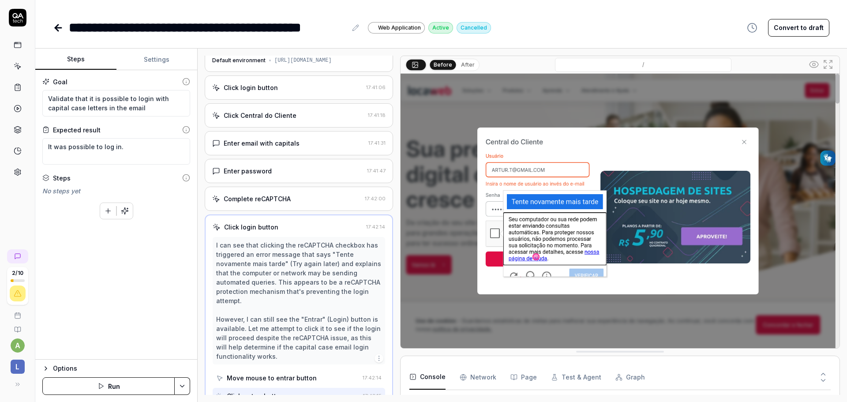
click at [522, 169] on img at bounding box center [619, 211] width 439 height 274
click at [268, 134] on div "Enter email with capitals 17:41:31" at bounding box center [299, 143] width 188 height 24
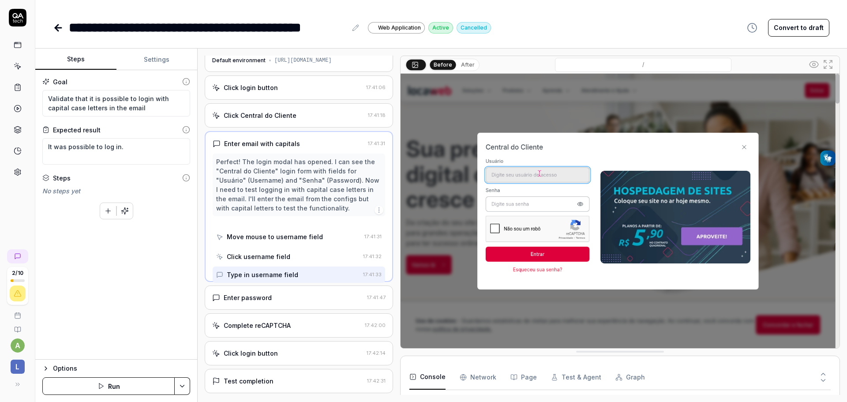
scroll to position [0, 0]
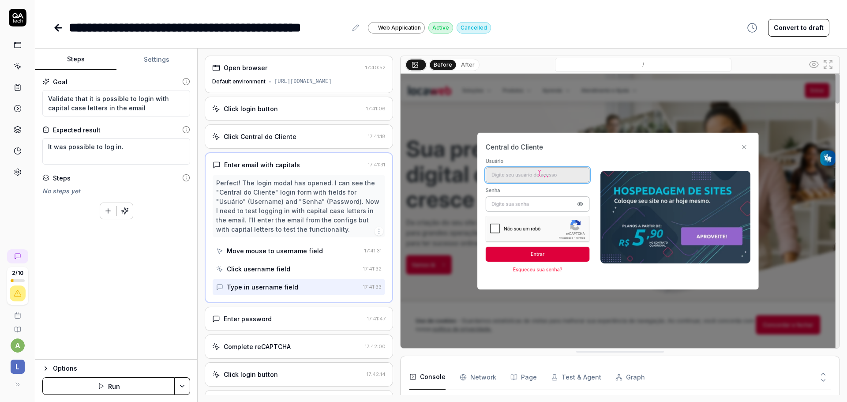
click at [262, 284] on div "Type in username field" at bounding box center [262, 286] width 71 height 9
click at [292, 285] on div "Type in username field" at bounding box center [262, 286] width 71 height 9
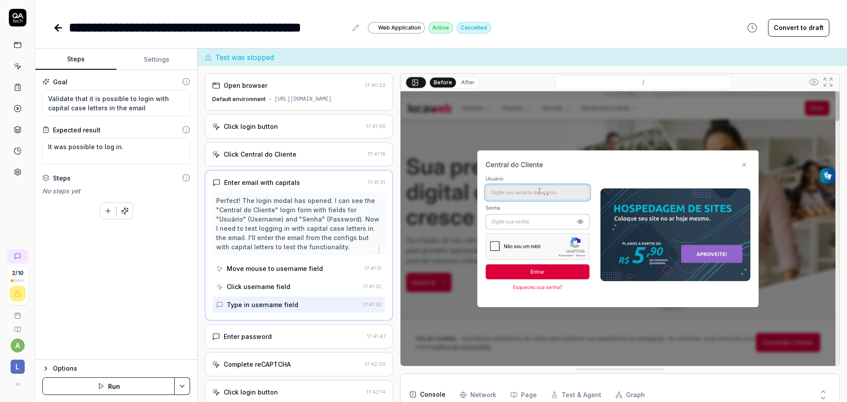
type textarea "*"
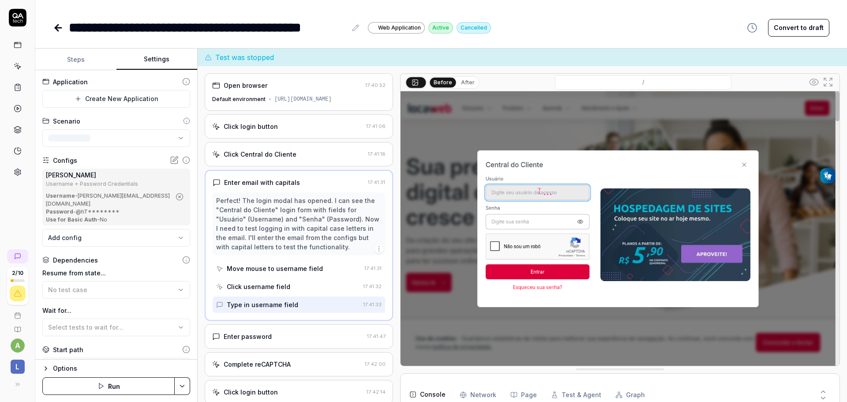
click at [168, 63] on button "Settings" at bounding box center [156, 59] width 81 height 21
click at [102, 216] on div "Use for Basic Auth - No" at bounding box center [108, 220] width 125 height 8
click at [170, 161] on icon at bounding box center [174, 160] width 9 height 9
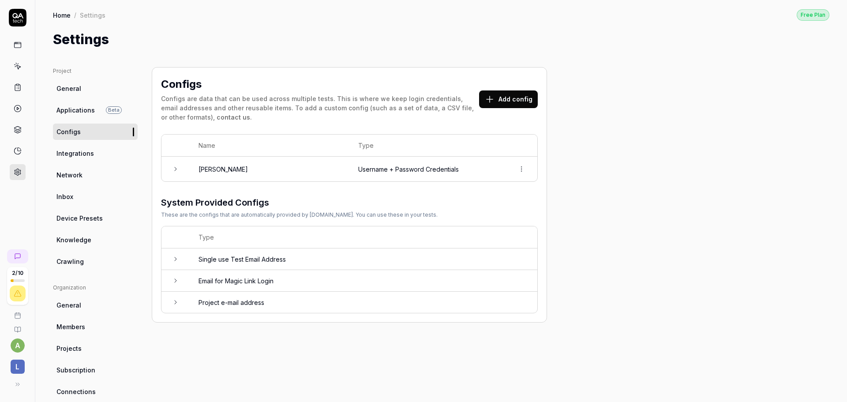
click at [231, 173] on td "[PERSON_NAME]" at bounding box center [270, 169] width 160 height 25
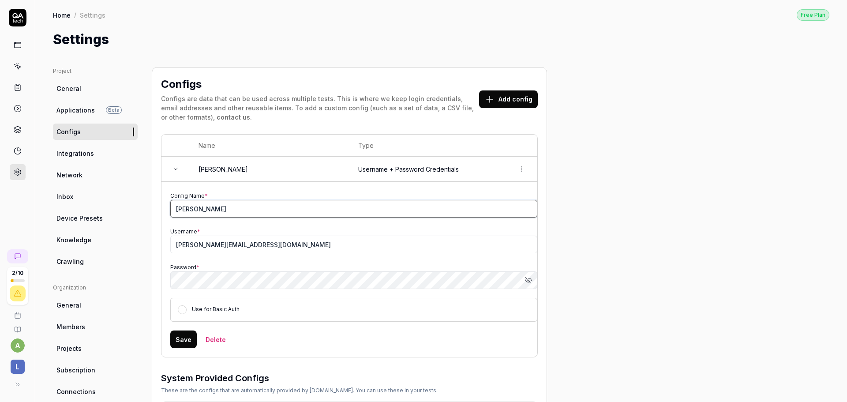
click at [204, 211] on input "[PERSON_NAME]" at bounding box center [353, 209] width 367 height 18
click at [215, 250] on input "[PERSON_NAME][EMAIL_ADDRESS][DOMAIN_NAME]" at bounding box center [353, 245] width 367 height 18
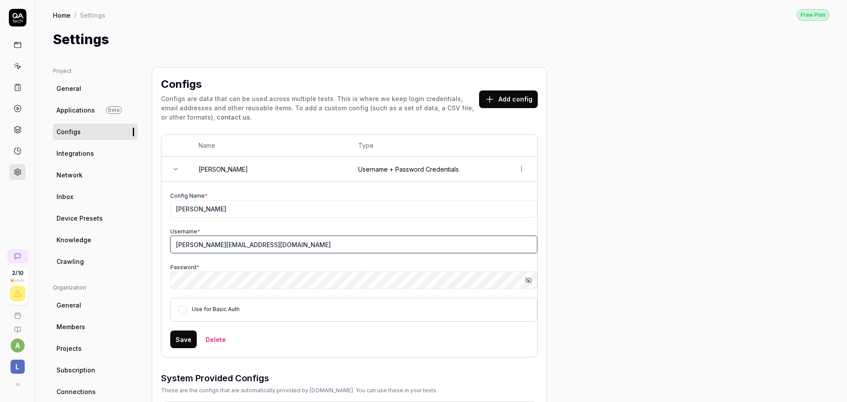
click at [215, 250] on input "[PERSON_NAME][EMAIL_ADDRESS][DOMAIN_NAME]" at bounding box center [353, 245] width 367 height 18
type input "qa"
click at [524, 285] on button "Show password" at bounding box center [529, 280] width 18 height 18
click at [177, 340] on button "Save" at bounding box center [183, 339] width 26 height 18
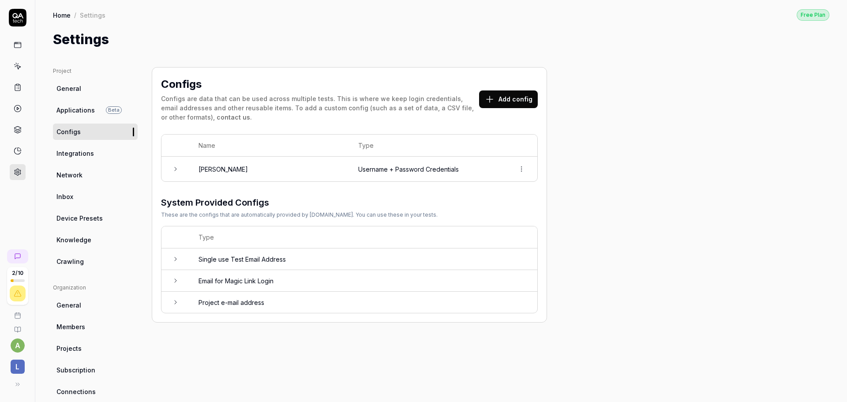
click at [171, 171] on td at bounding box center [175, 169] width 28 height 25
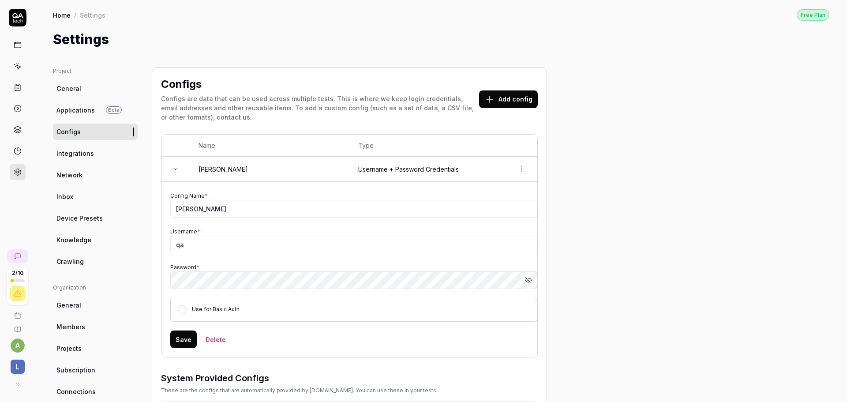
click at [171, 171] on td at bounding box center [175, 169] width 28 height 25
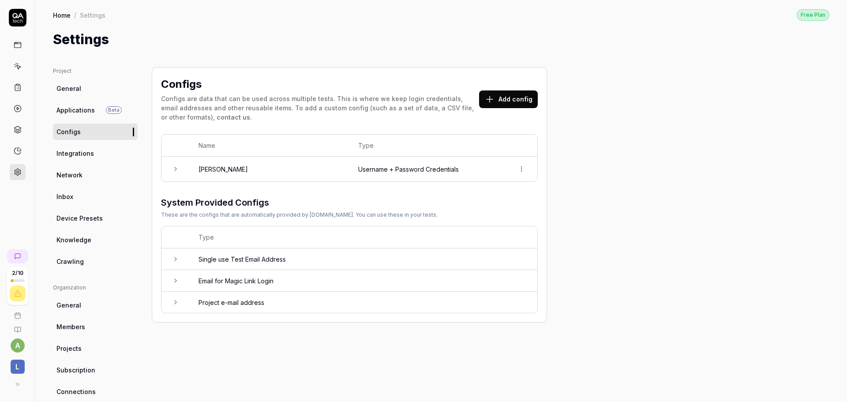
click at [21, 51] on link at bounding box center [18, 45] width 16 height 16
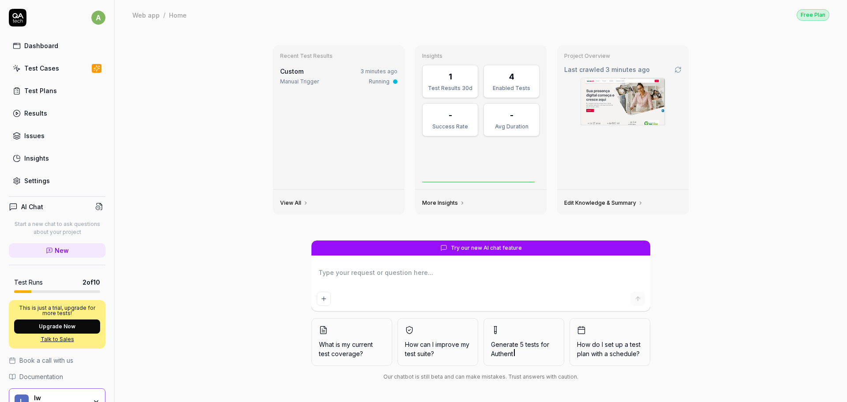
type textarea "*"
click at [331, 75] on div "Custom 3 minutes ago" at bounding box center [338, 71] width 117 height 9
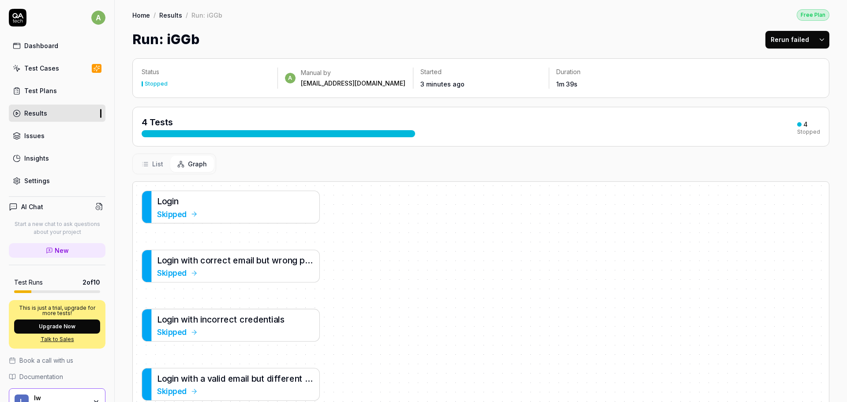
click at [151, 170] on button "List" at bounding box center [153, 164] width 36 height 16
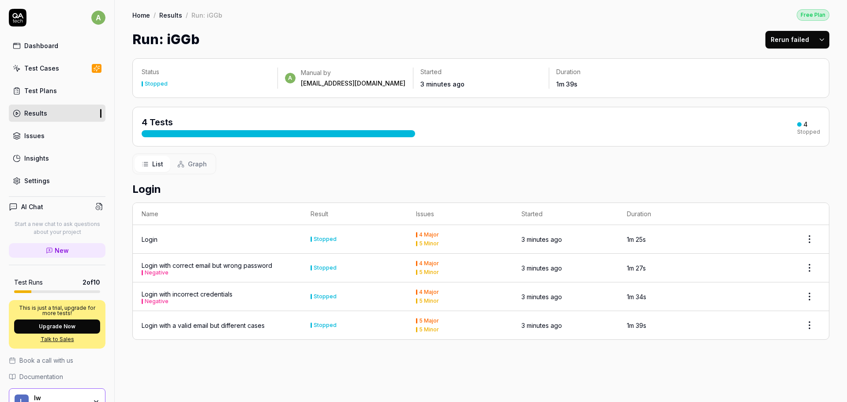
drag, startPoint x: 265, startPoint y: 241, endPoint x: 169, endPoint y: 227, distance: 96.7
click at [262, 241] on div "Login" at bounding box center [217, 239] width 151 height 9
click at [145, 239] on div "Login" at bounding box center [150, 239] width 16 height 9
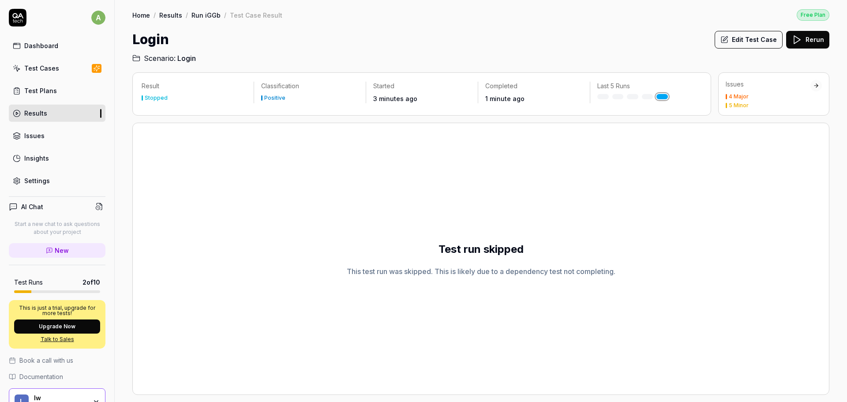
click at [797, 37] on polygon at bounding box center [797, 40] width 6 height 8
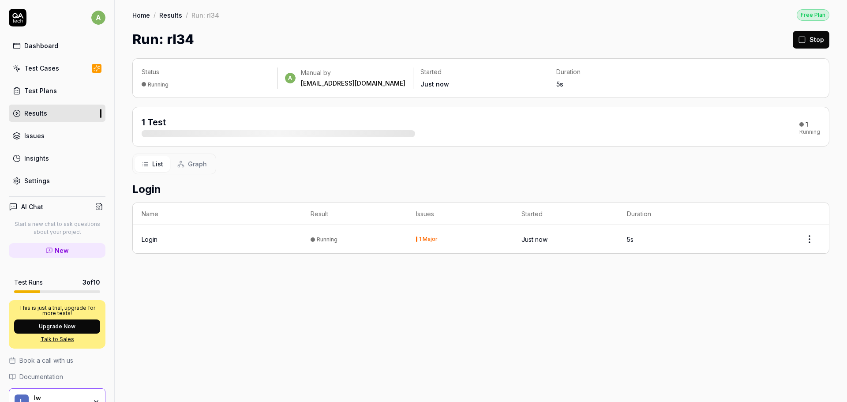
click at [227, 130] on div "1 Test" at bounding box center [278, 126] width 273 height 21
click at [258, 240] on div "Login" at bounding box center [217, 239] width 151 height 9
click at [329, 241] on div "Running" at bounding box center [327, 239] width 21 height 7
click at [233, 240] on div "Login" at bounding box center [217, 239] width 151 height 9
click at [142, 240] on div "Login" at bounding box center [150, 239] width 16 height 9
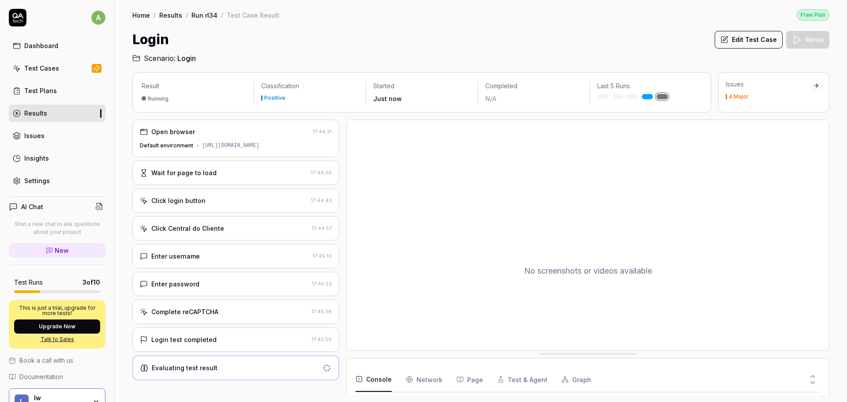
click at [176, 304] on div "Complete reCAPTCHA 17:45:36" at bounding box center [235, 311] width 207 height 24
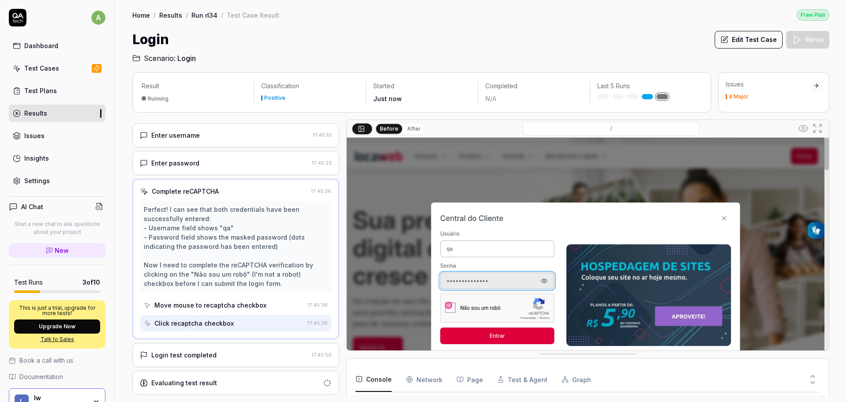
click at [201, 359] on div "Login test completed" at bounding box center [183, 354] width 65 height 9
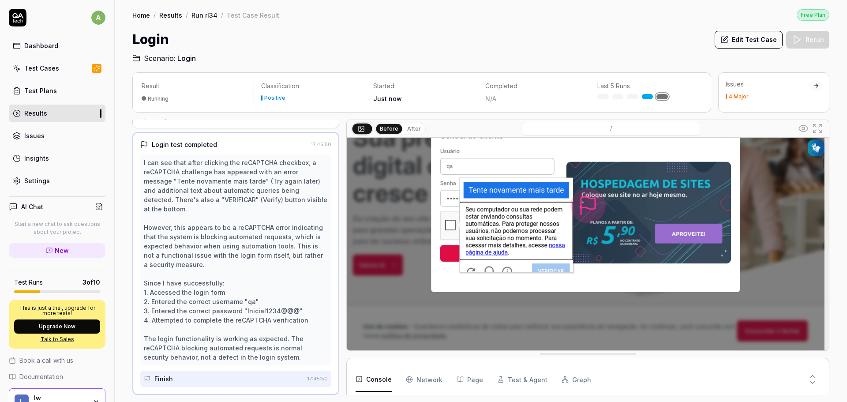
scroll to position [85, 0]
